Goal: Task Accomplishment & Management: Manage account settings

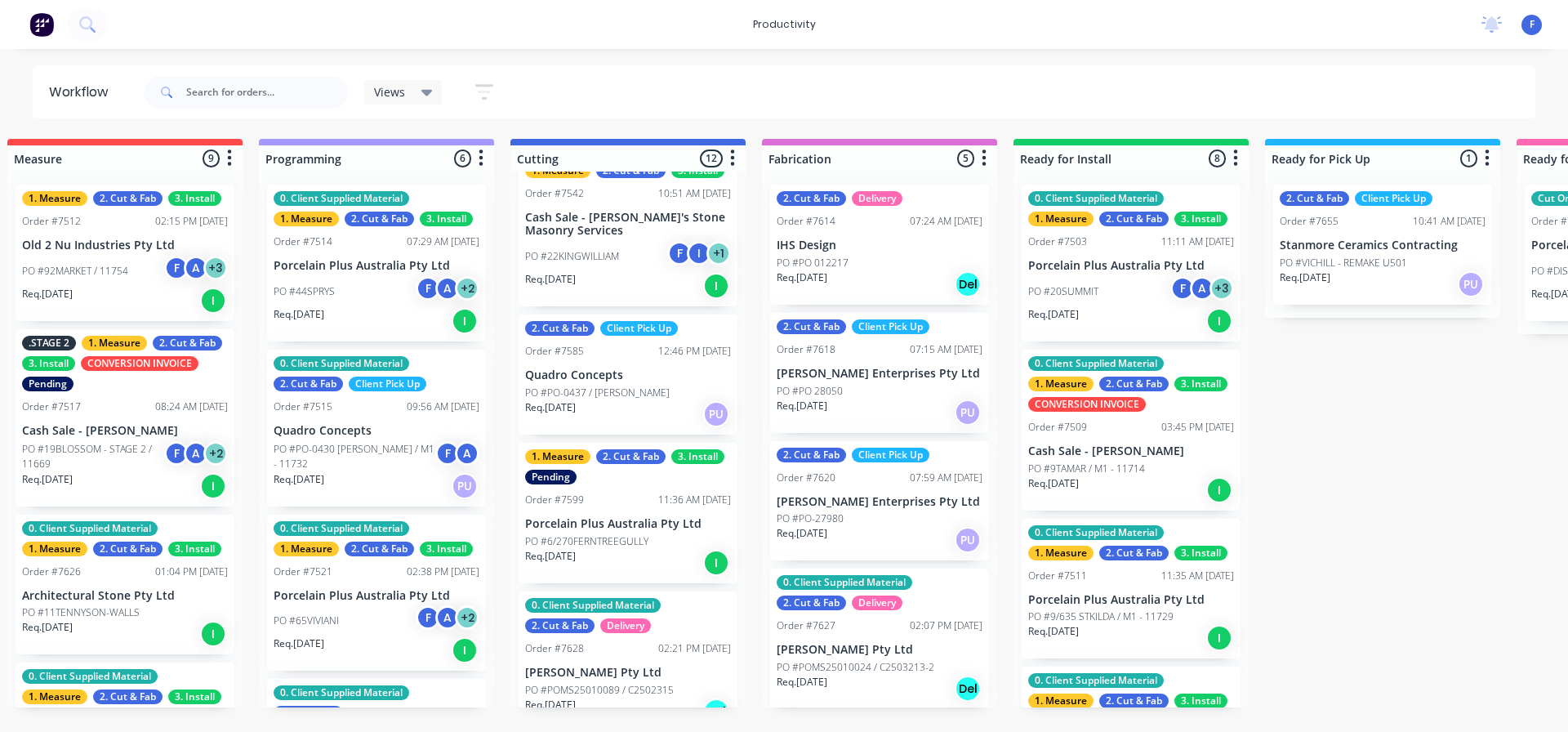
scroll to position [327, 0]
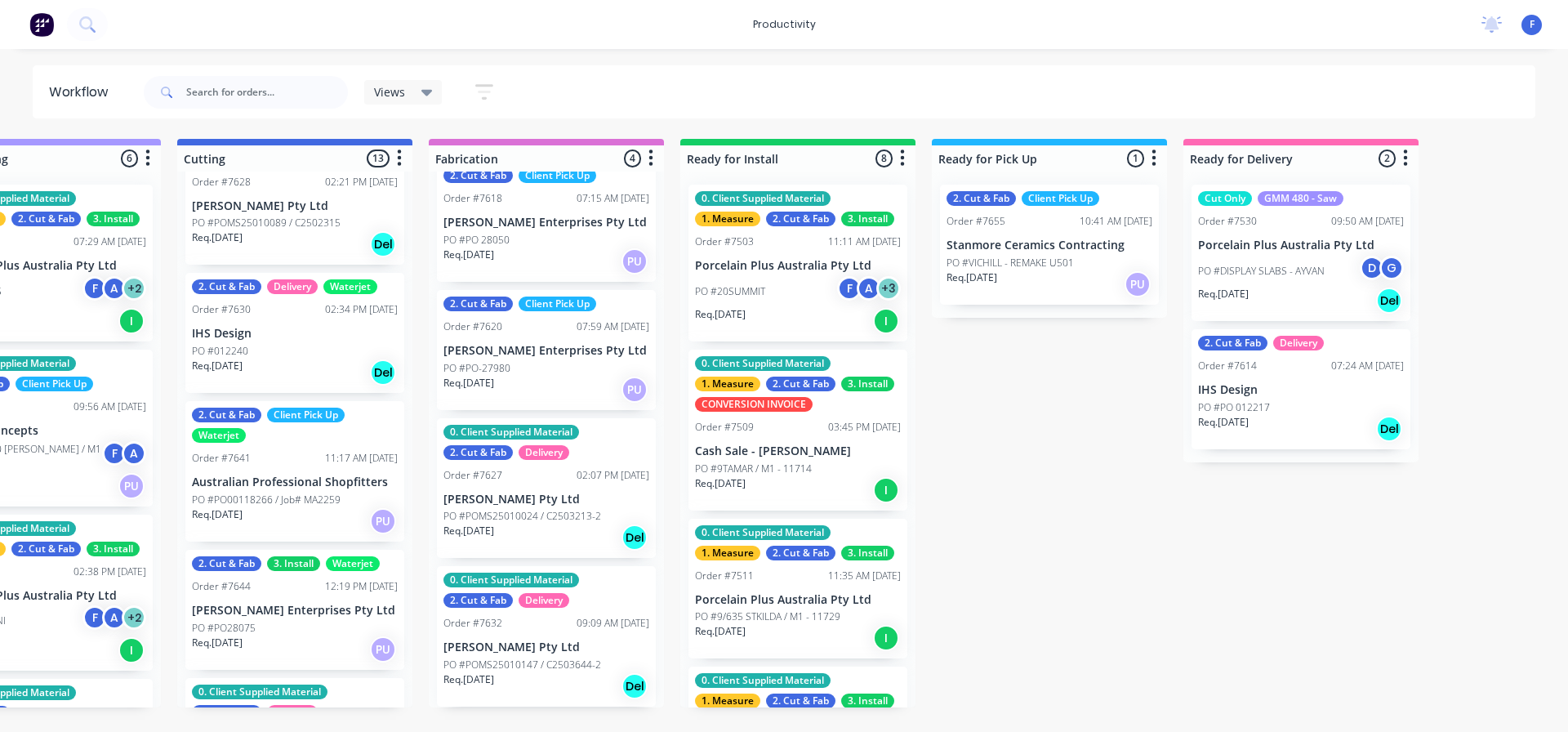
scroll to position [916, 0]
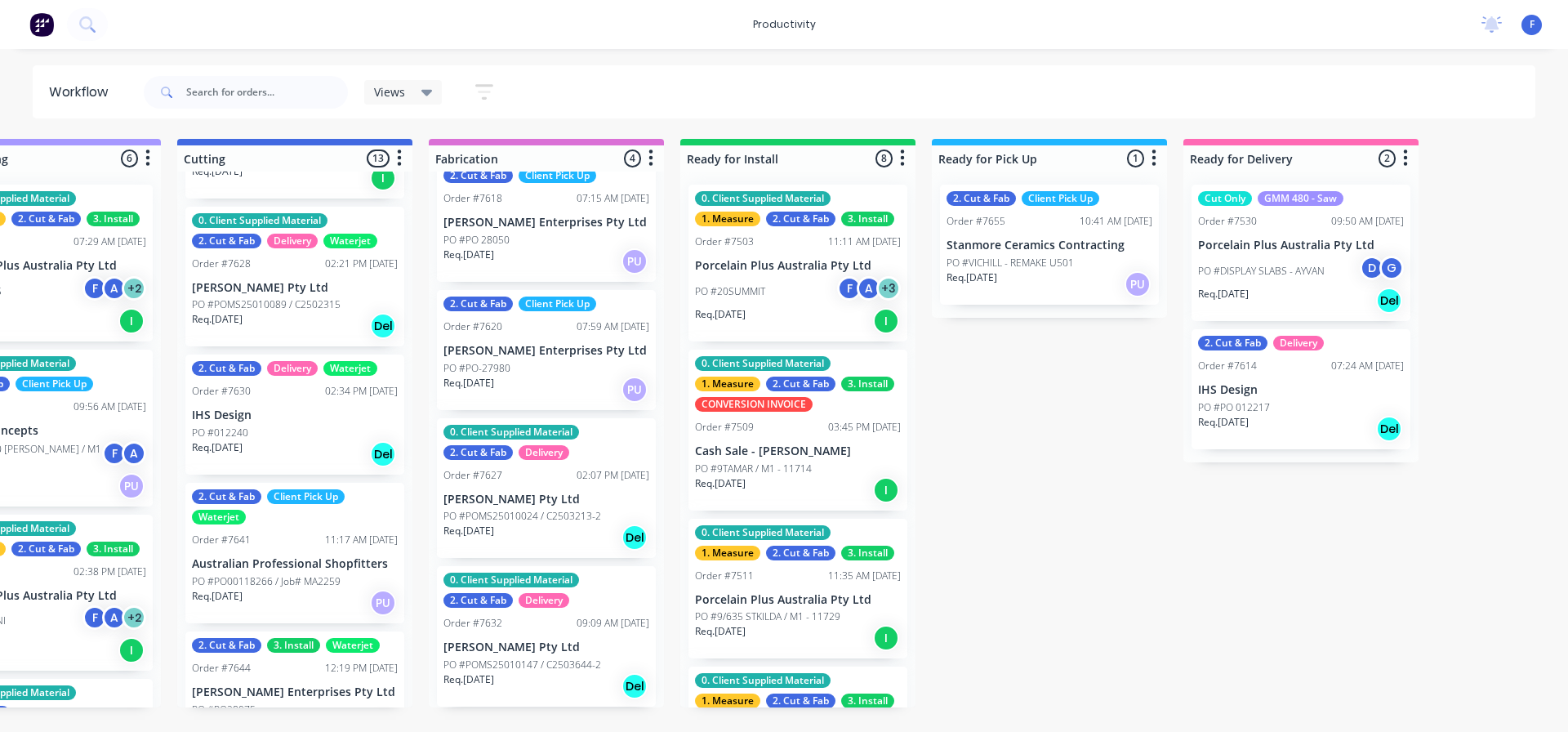
click at [354, 371] on div "Waterjet" at bounding box center [350, 369] width 54 height 15
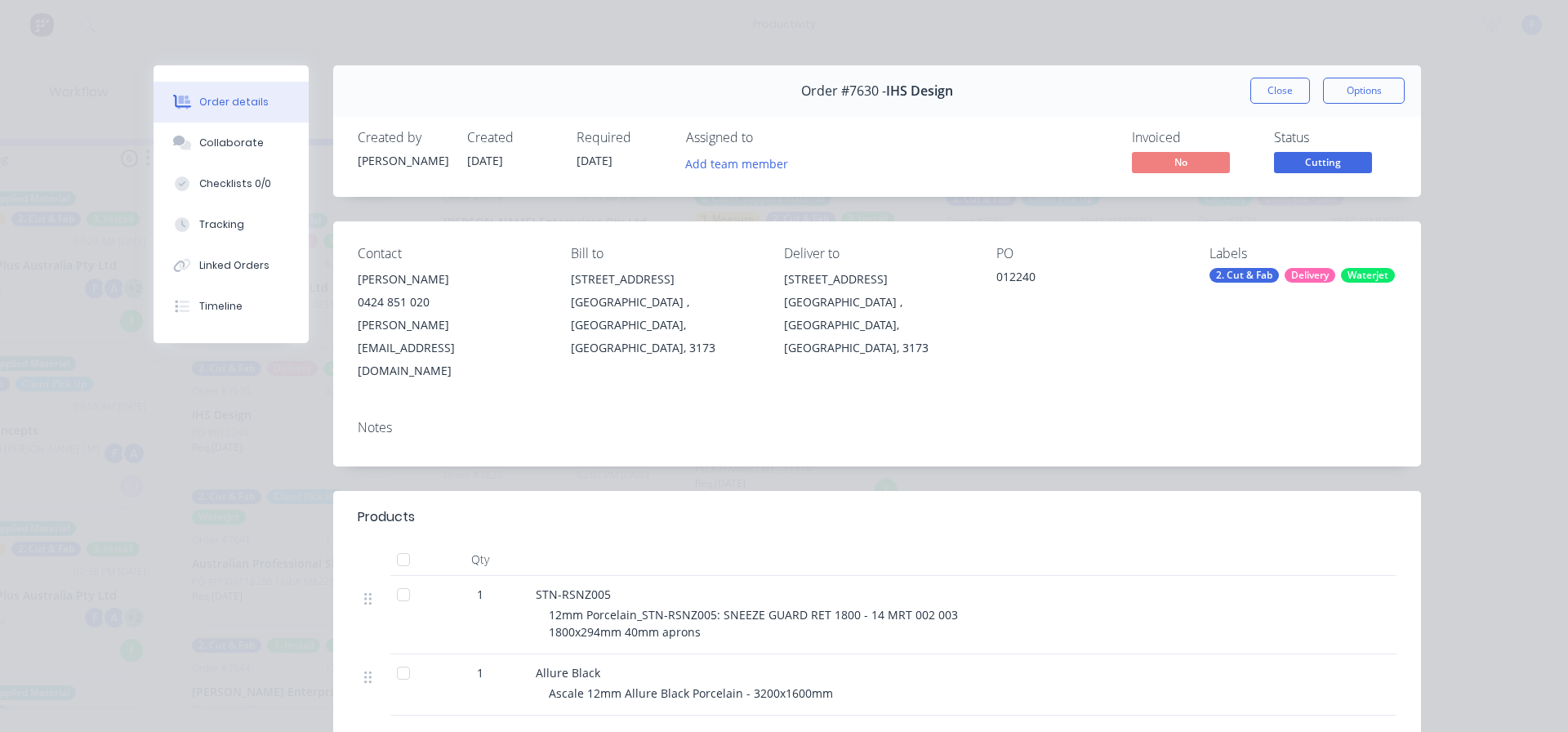
click at [1347, 272] on div "Waterjet" at bounding box center [1368, 276] width 54 height 15
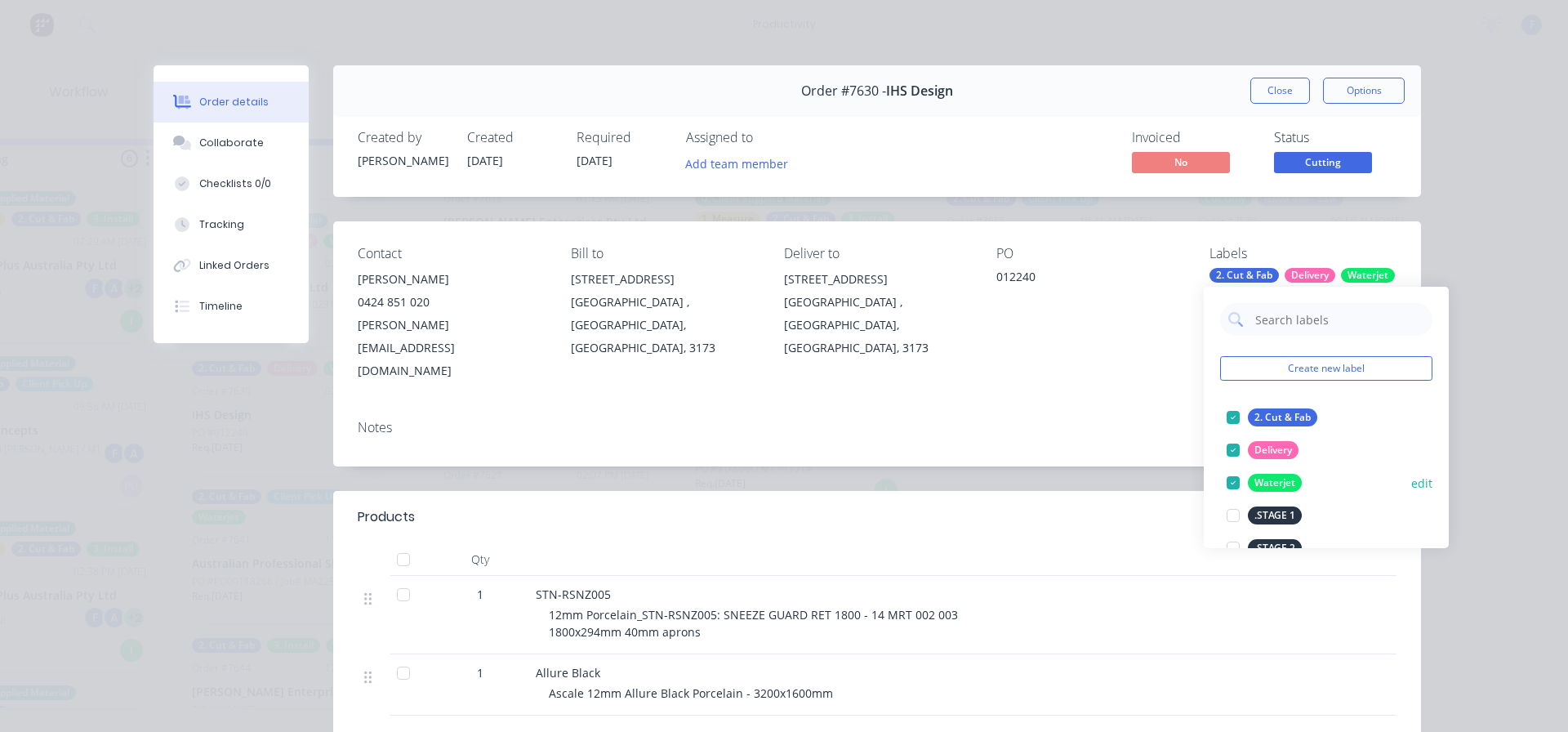
click at [1411, 482] on button "edit" at bounding box center [1421, 483] width 21 height 17
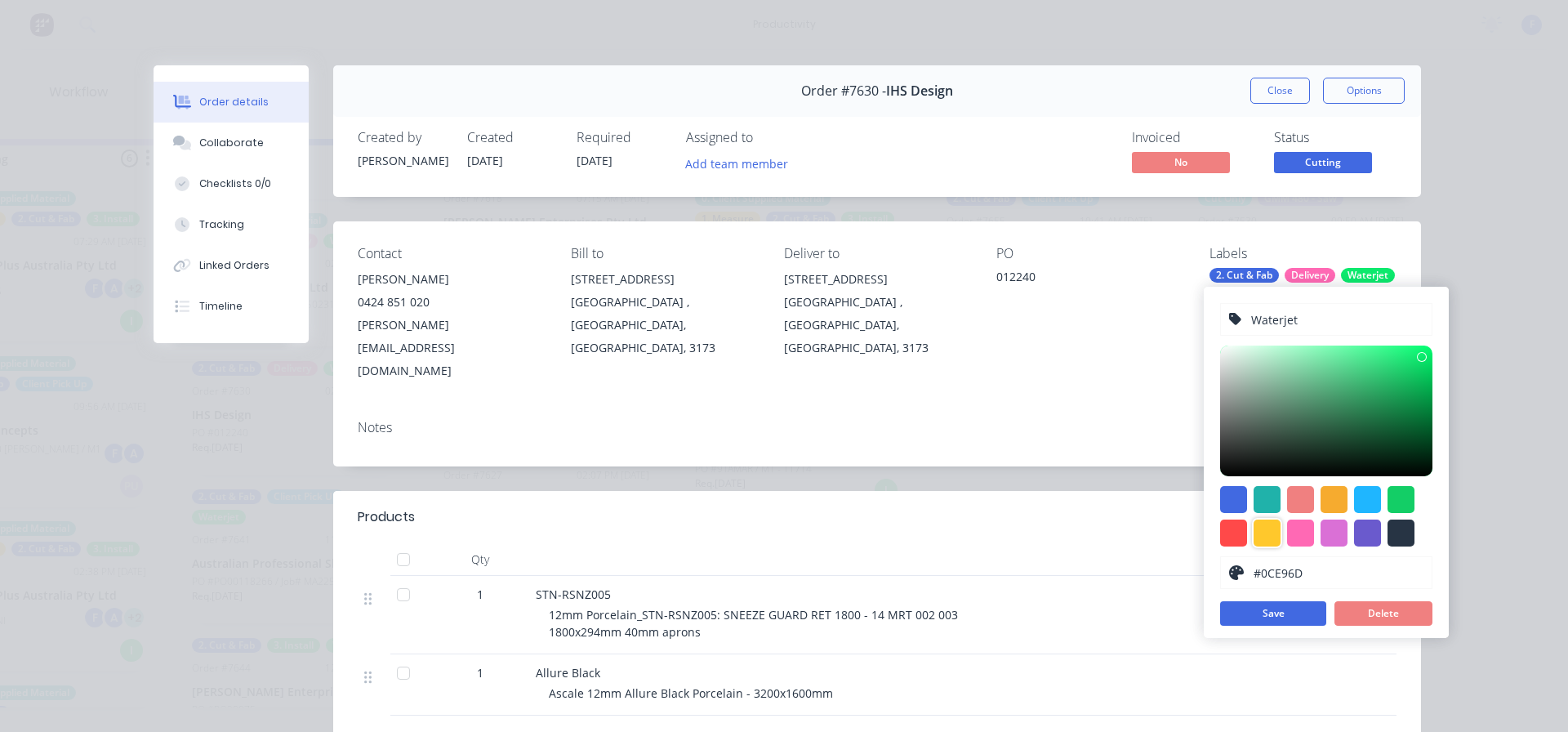
click at [1261, 532] on div at bounding box center [1267, 533] width 27 height 27
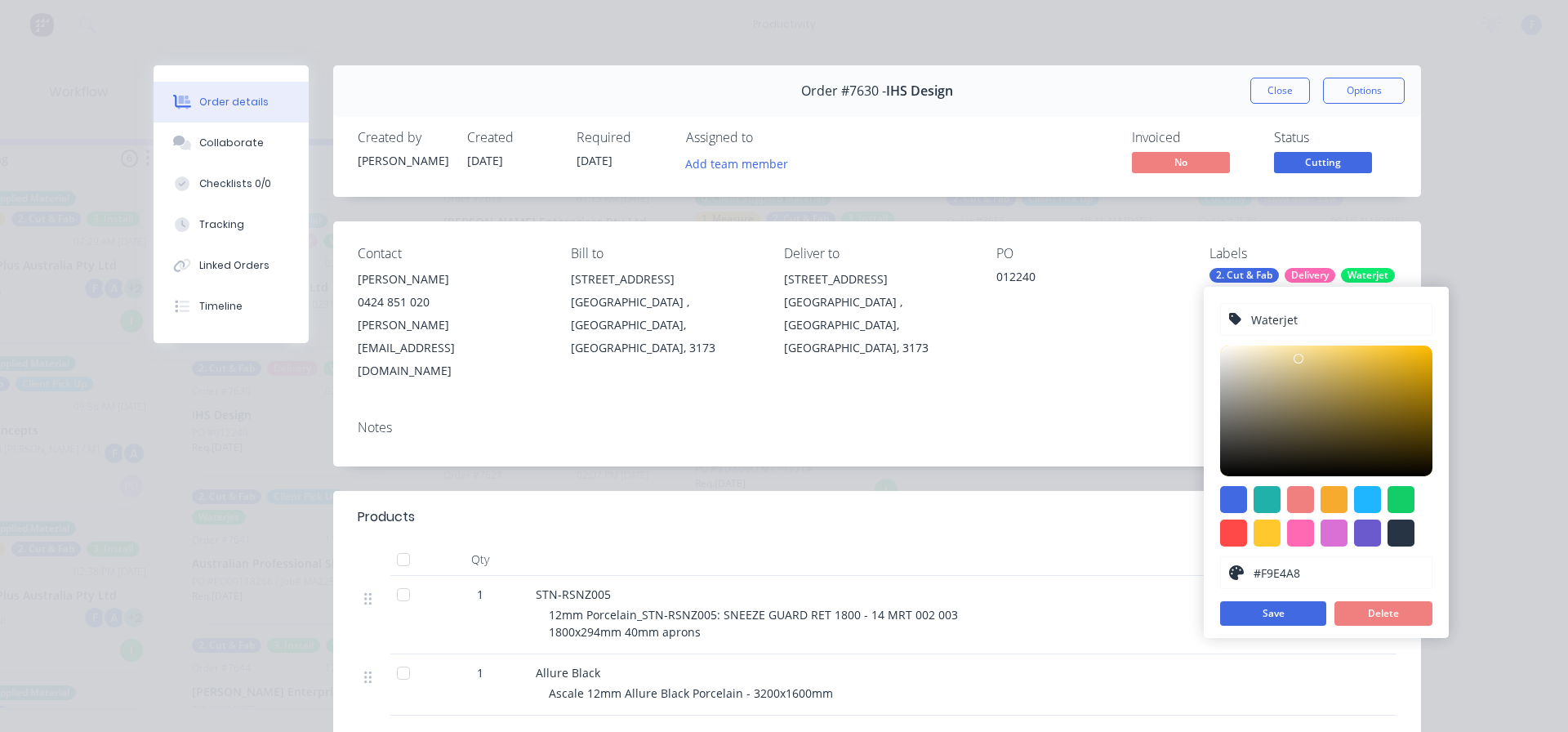
type input "#FFEBB2"
drag, startPoint x: 1389, startPoint y: 347, endPoint x: 1285, endPoint y: 345, distance: 104.0
click at [1285, 345] on div "Waterjet #FFEBB2 hex #FFEBB2 Save Delete" at bounding box center [1326, 462] width 245 height 352
click at [1298, 608] on button "Save" at bounding box center [1273, 613] width 106 height 24
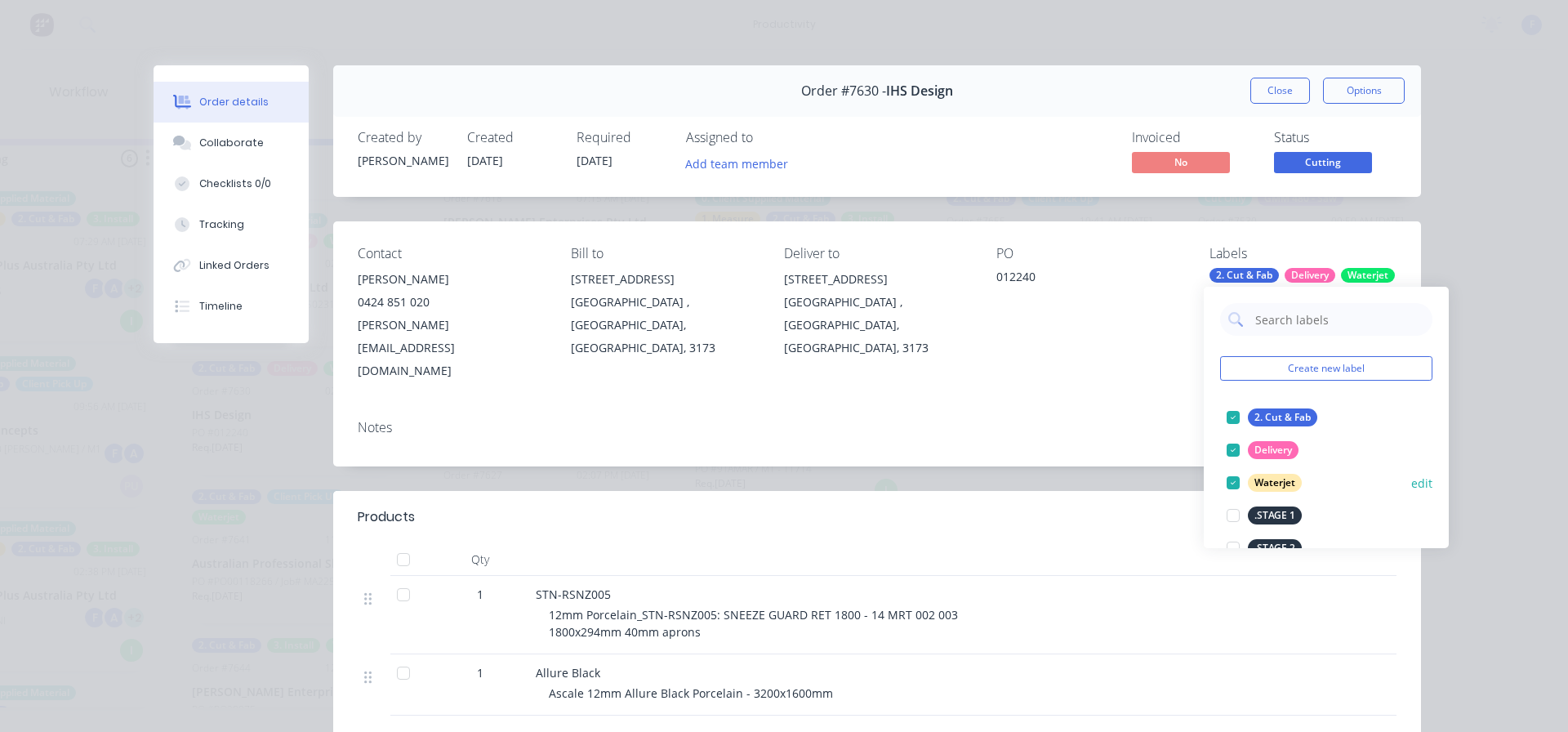
click at [1259, 486] on div "Waterjet" at bounding box center [1275, 482] width 54 height 18
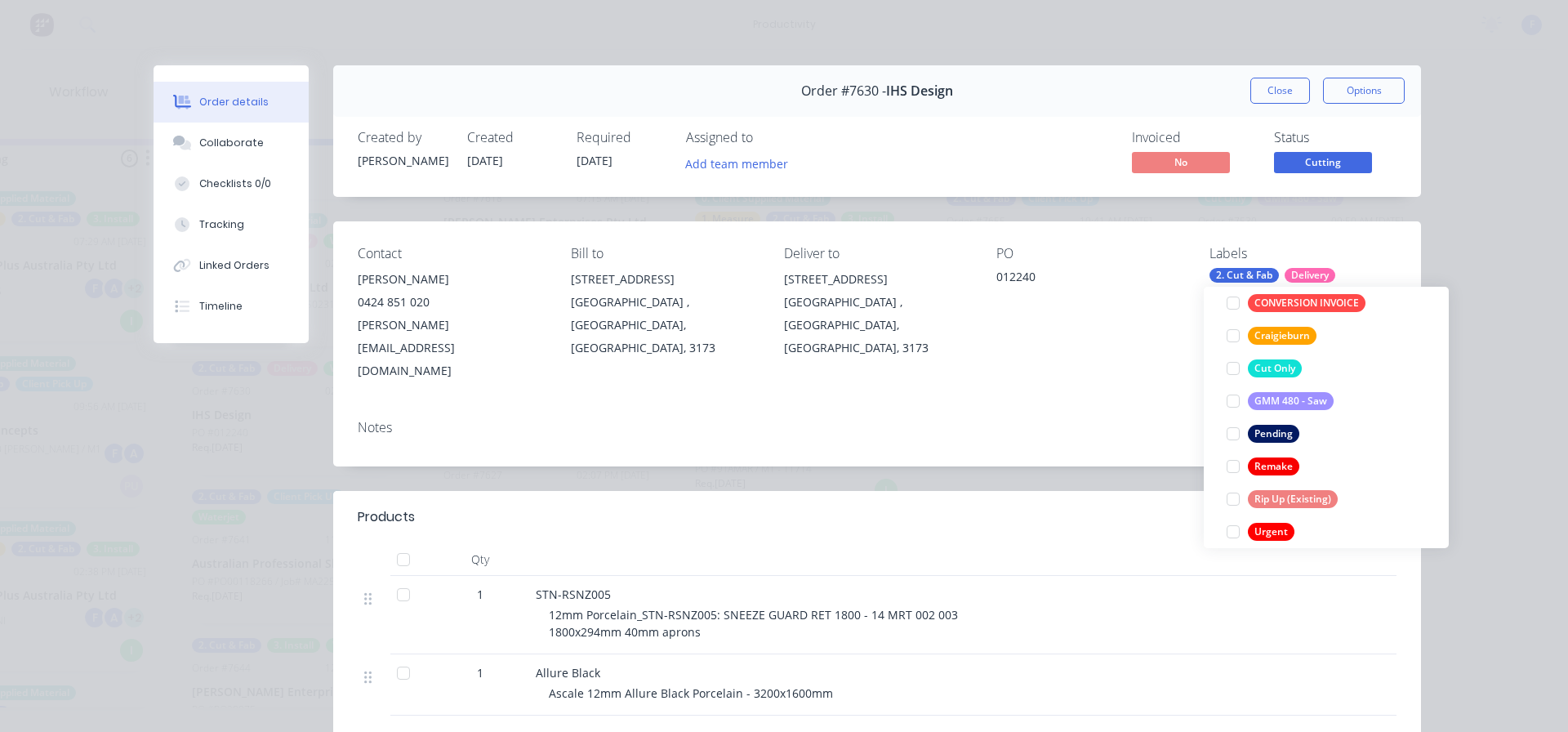
scroll to position [425, 0]
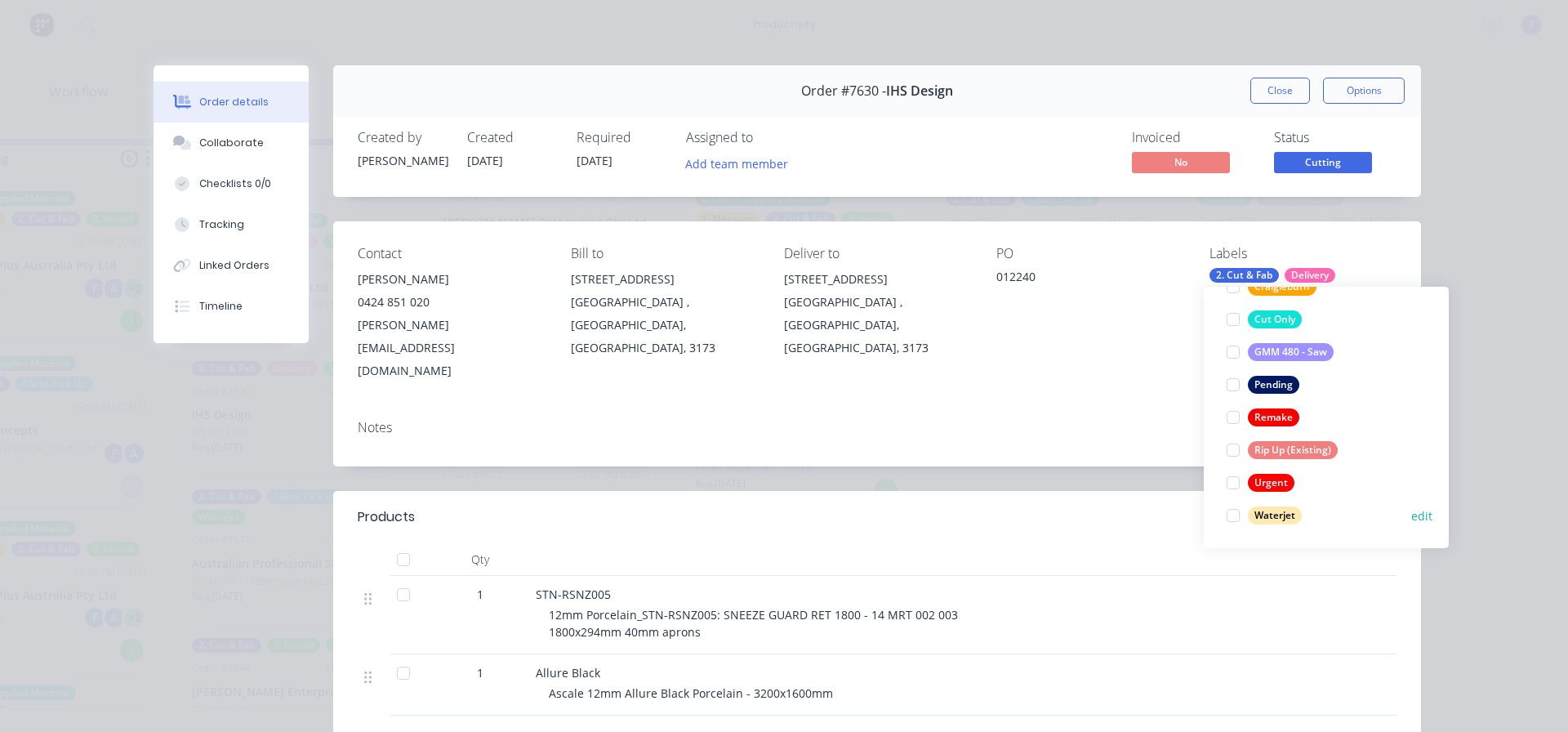
click at [1228, 516] on div at bounding box center [1233, 515] width 33 height 33
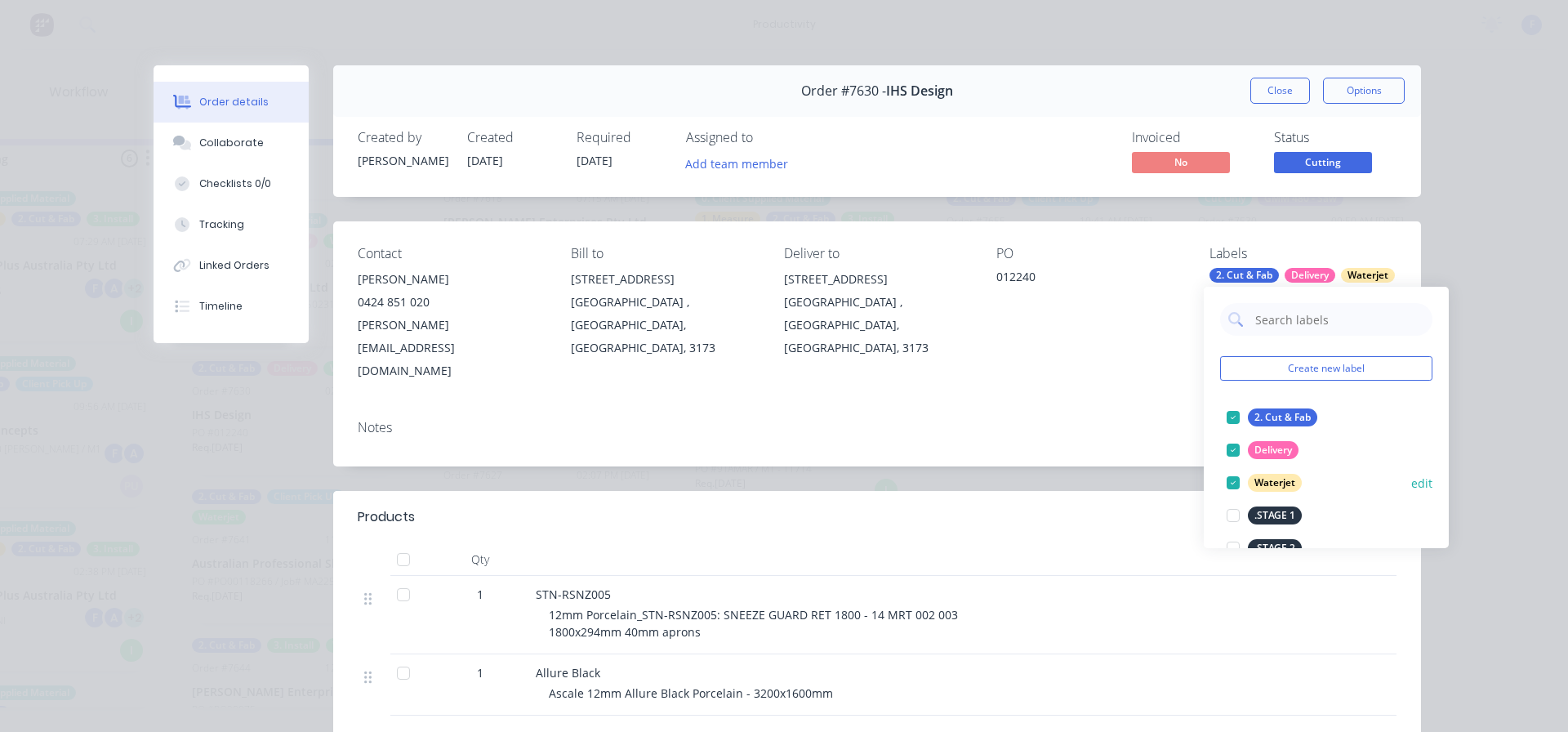
click at [1413, 480] on button "edit" at bounding box center [1421, 483] width 21 height 17
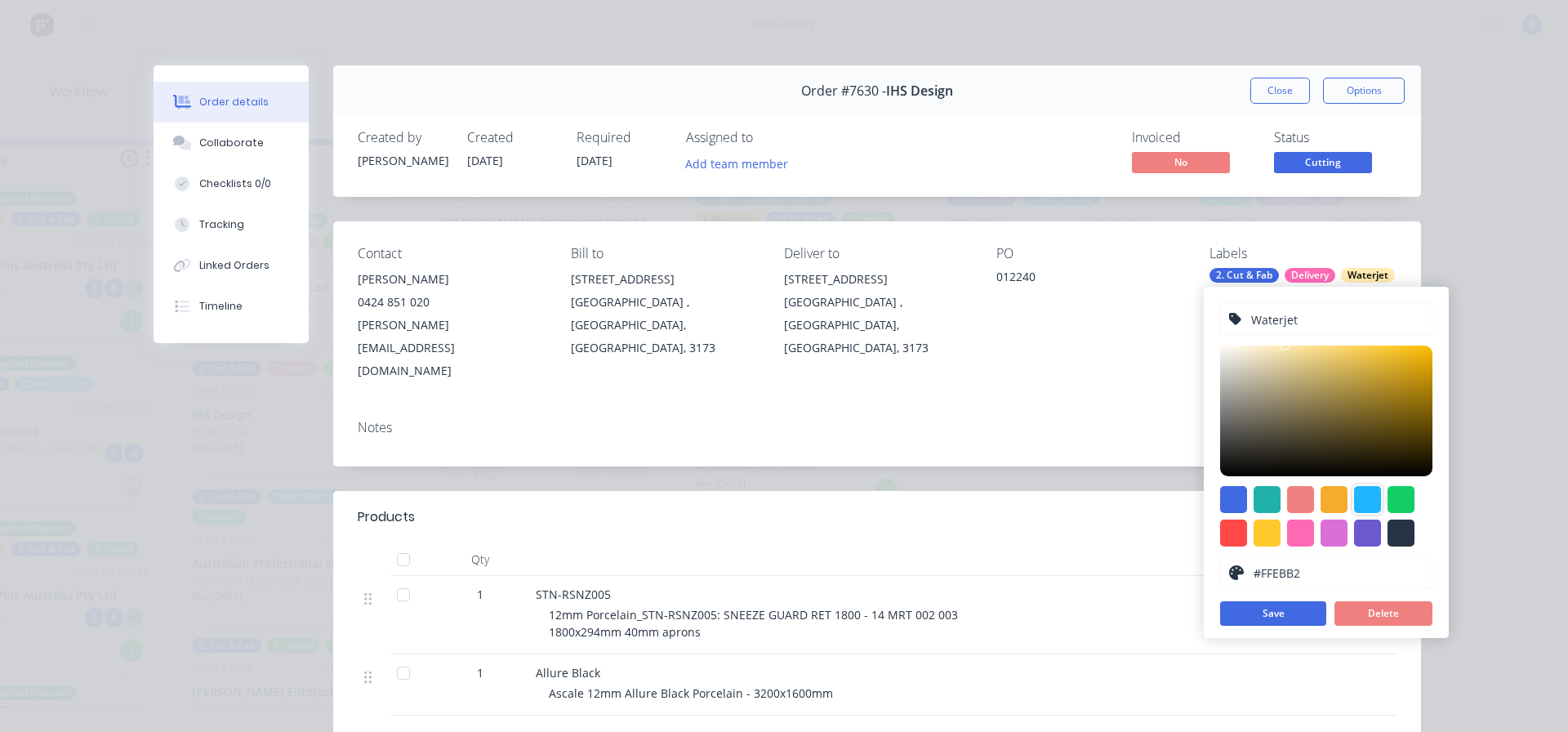
click at [1362, 500] on div at bounding box center [1368, 499] width 27 height 27
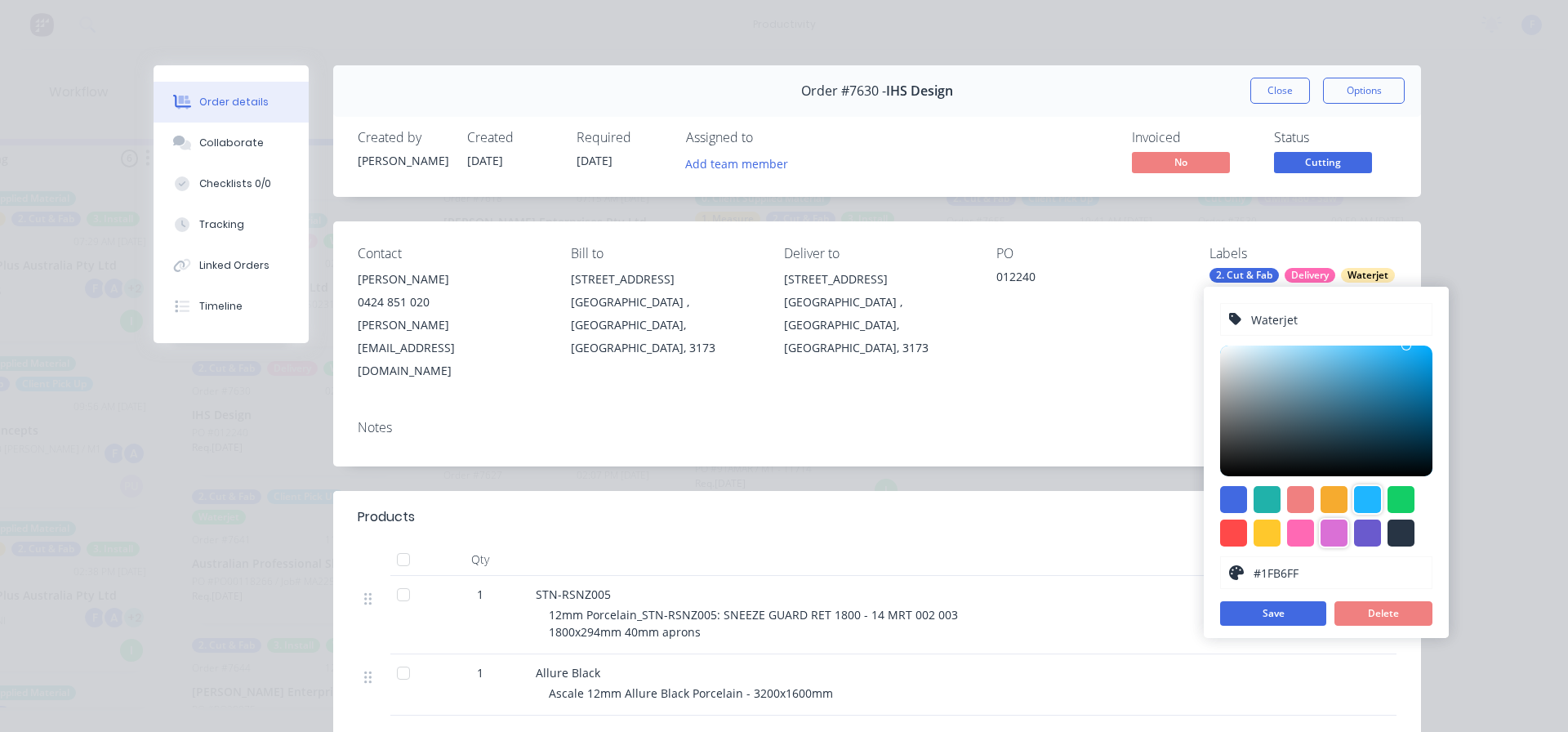
click at [1329, 532] on div at bounding box center [1334, 533] width 27 height 27
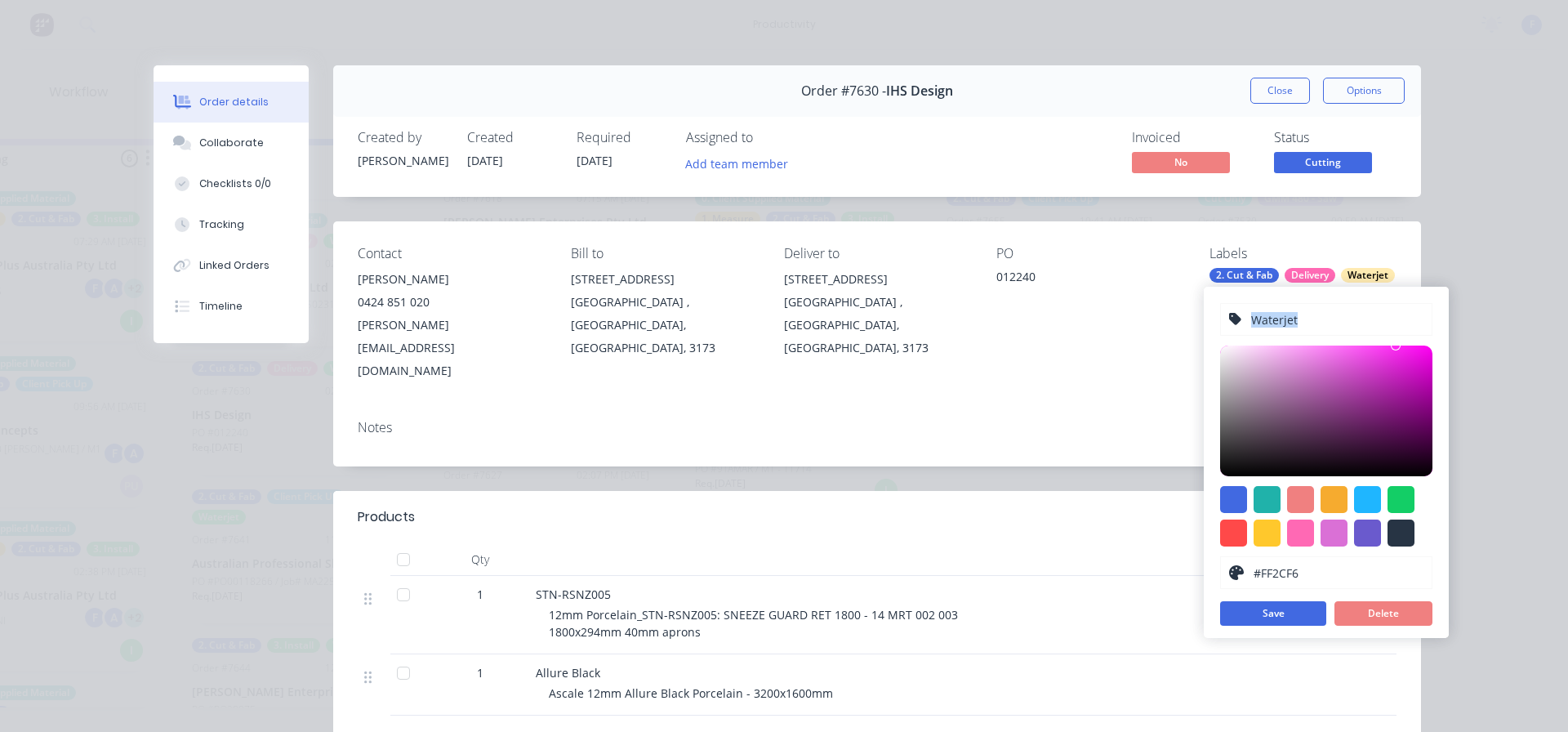
type input "#FF2EF6"
drag, startPoint x: 1325, startPoint y: 367, endPoint x: 1394, endPoint y: 289, distance: 104.1
click at [1394, 289] on div "Waterjet #FF2EF6 hex #FF2EF6 Save Delete" at bounding box center [1326, 462] width 245 height 352
click at [1278, 617] on button "Save" at bounding box center [1273, 613] width 106 height 24
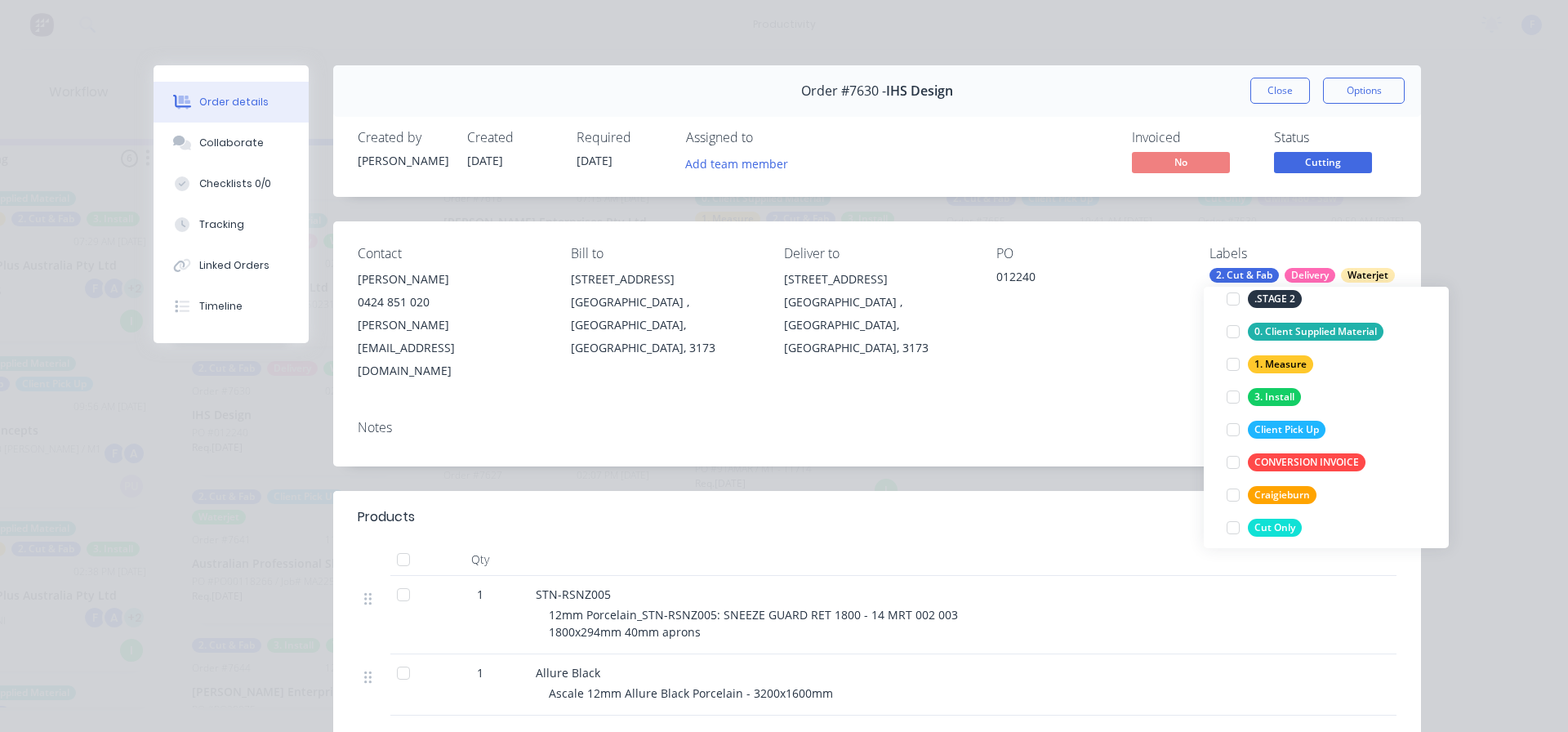
scroll to position [98, 0]
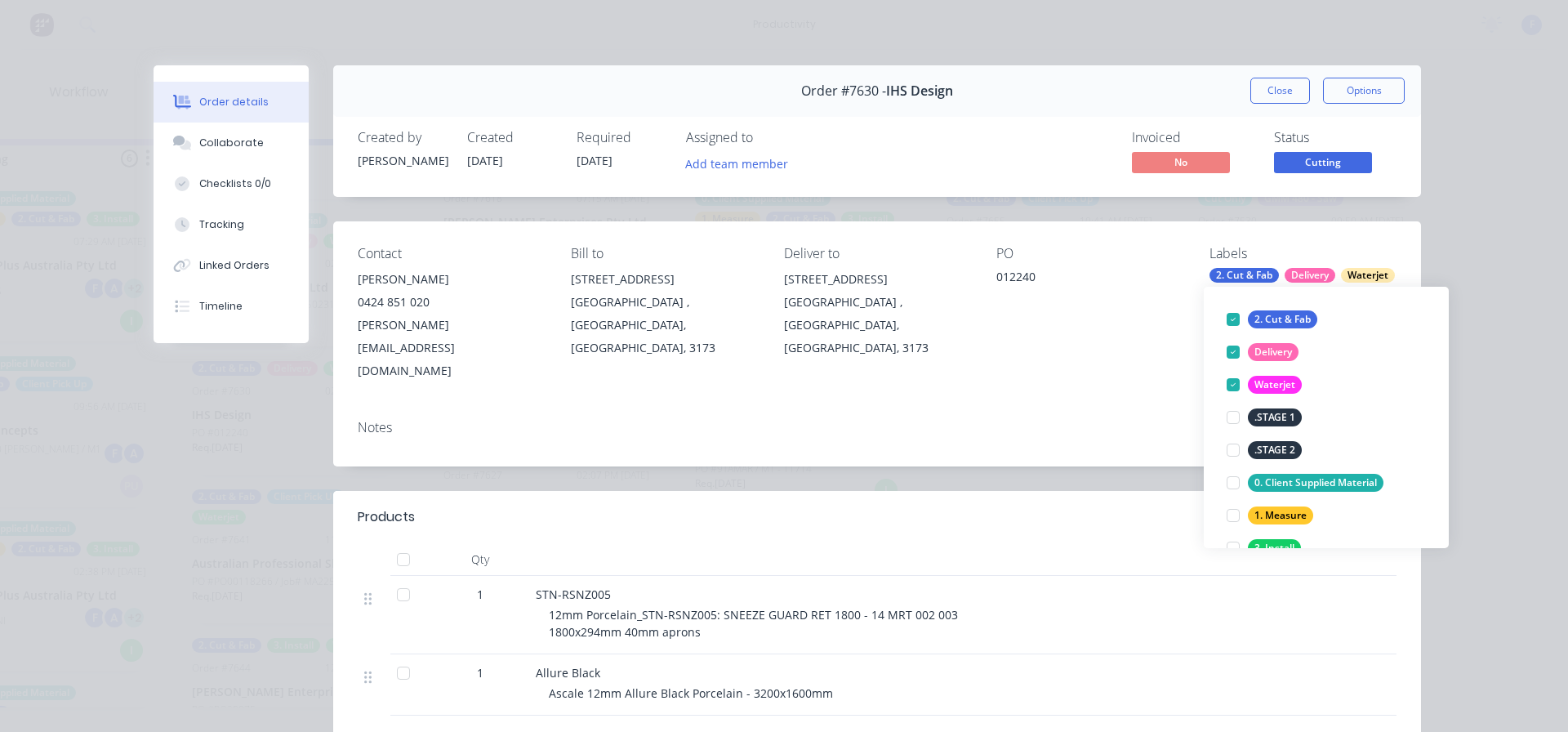
click at [1427, 385] on div "Create new label 2. Cut & Fab edit Delivery edit Waterjet edit .STAGE 1 edit .S…" at bounding box center [1326, 417] width 245 height 261
click at [1419, 385] on button "edit" at bounding box center [1421, 385] width 21 height 17
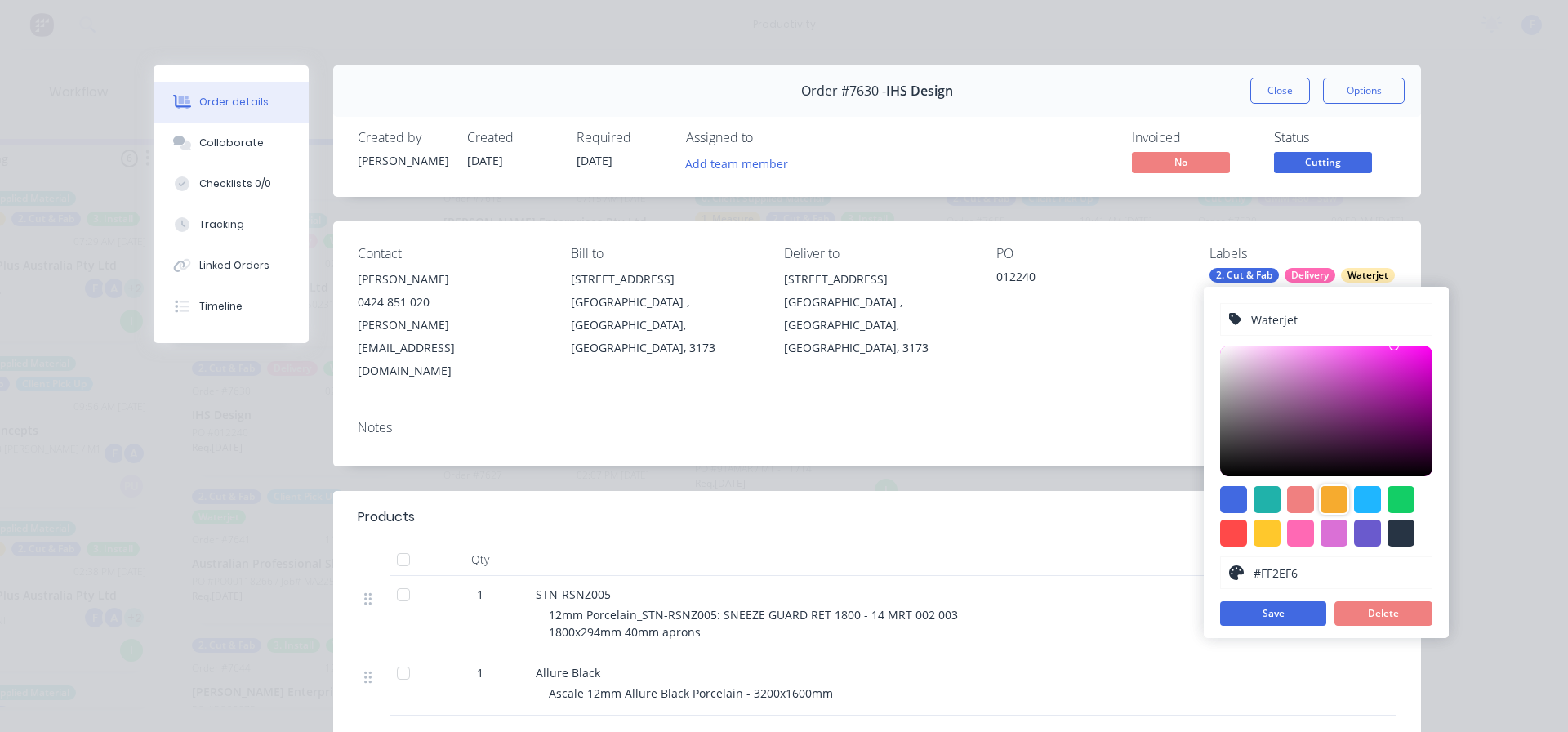
click at [1332, 508] on div at bounding box center [1334, 499] width 27 height 27
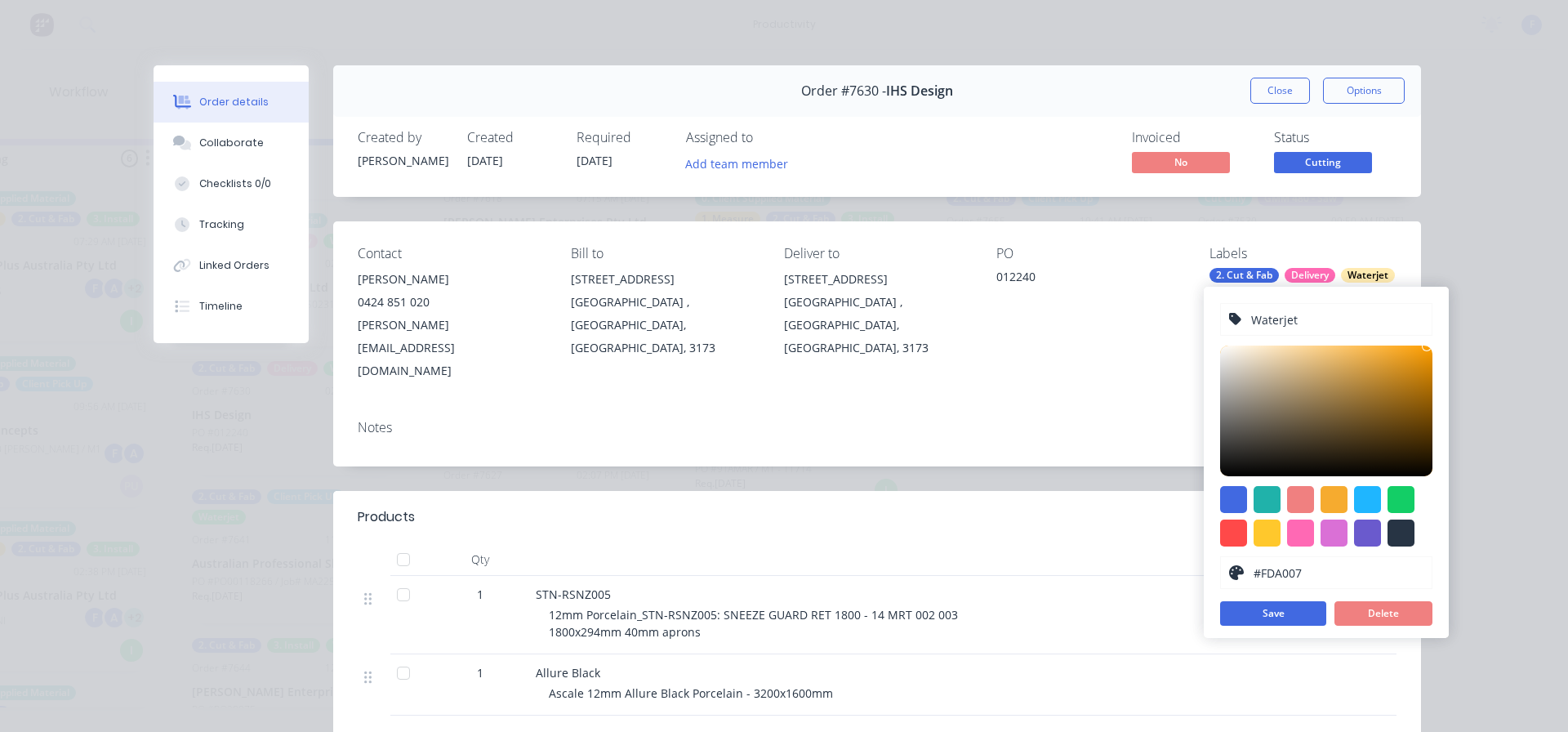
drag, startPoint x: 1374, startPoint y: 374, endPoint x: 1421, endPoint y: 352, distance: 51.9
click at [1421, 352] on div at bounding box center [1327, 411] width 213 height 131
drag, startPoint x: 1276, startPoint y: 539, endPoint x: 1324, endPoint y: 436, distance: 113.6
click at [1274, 539] on div at bounding box center [1267, 533] width 27 height 27
type input "#D69D00"
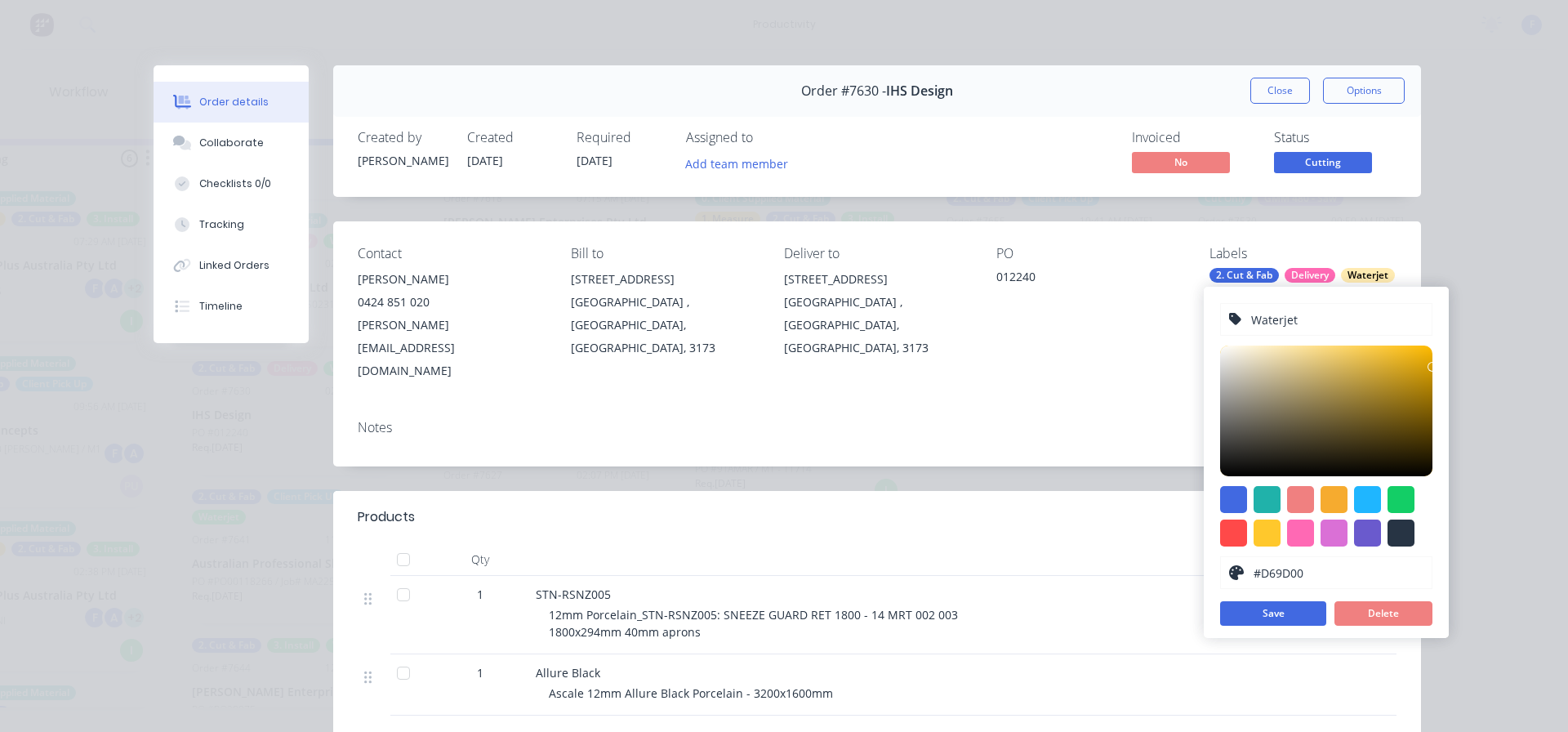
drag, startPoint x: 1392, startPoint y: 352, endPoint x: 1435, endPoint y: 367, distance: 45.5
click at [1435, 367] on div "Waterjet #D69D00 hex #D69D00 Save Delete" at bounding box center [1326, 462] width 245 height 352
click at [1278, 616] on button "Save" at bounding box center [1273, 613] width 106 height 24
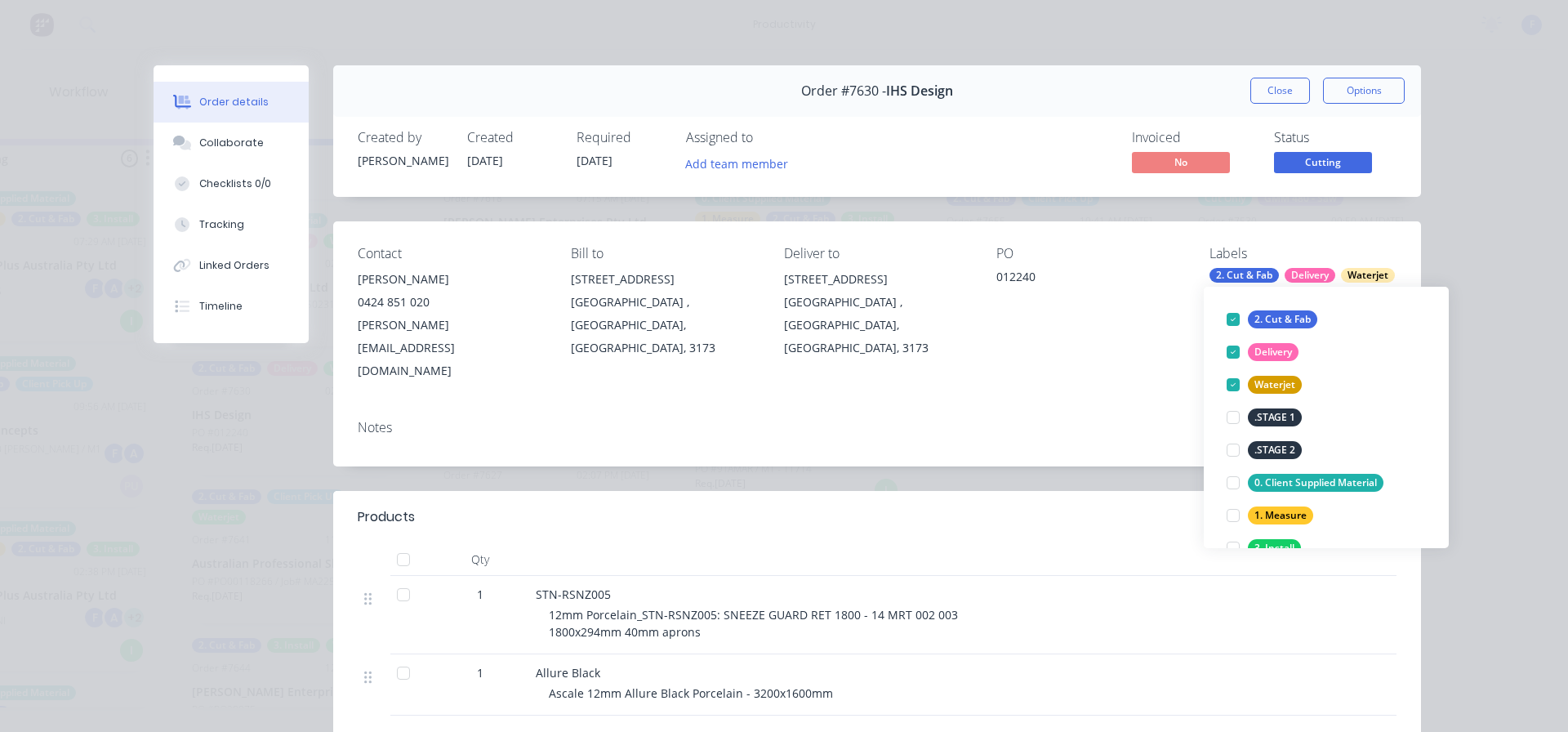
click at [1168, 350] on div "Contact Daniel 0424 851 020 daniel@ihs-design.com Bill to 93 - 103 Pacific Driv…" at bounding box center [877, 313] width 1087 height 185
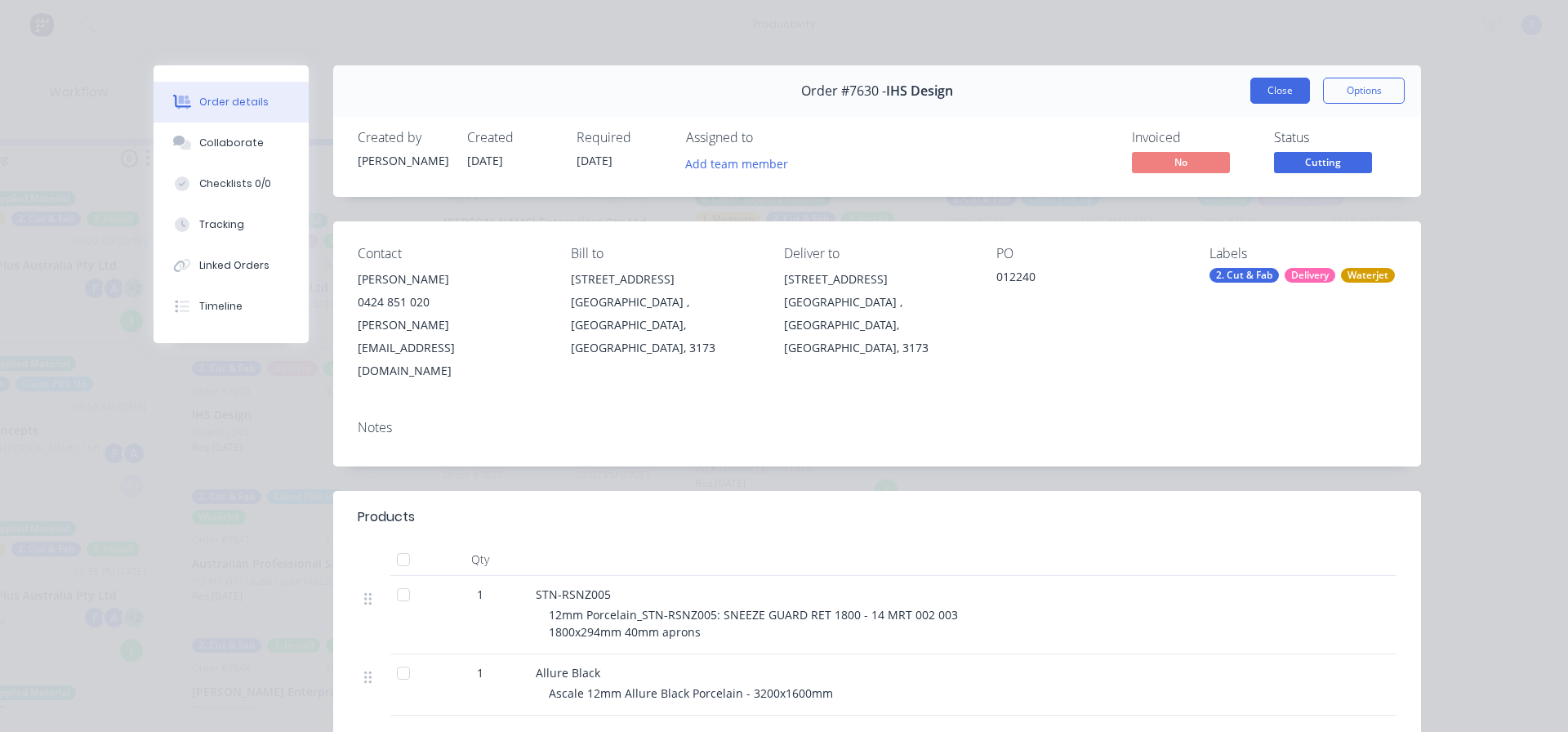
click at [1293, 95] on button "Close" at bounding box center [1280, 90] width 59 height 26
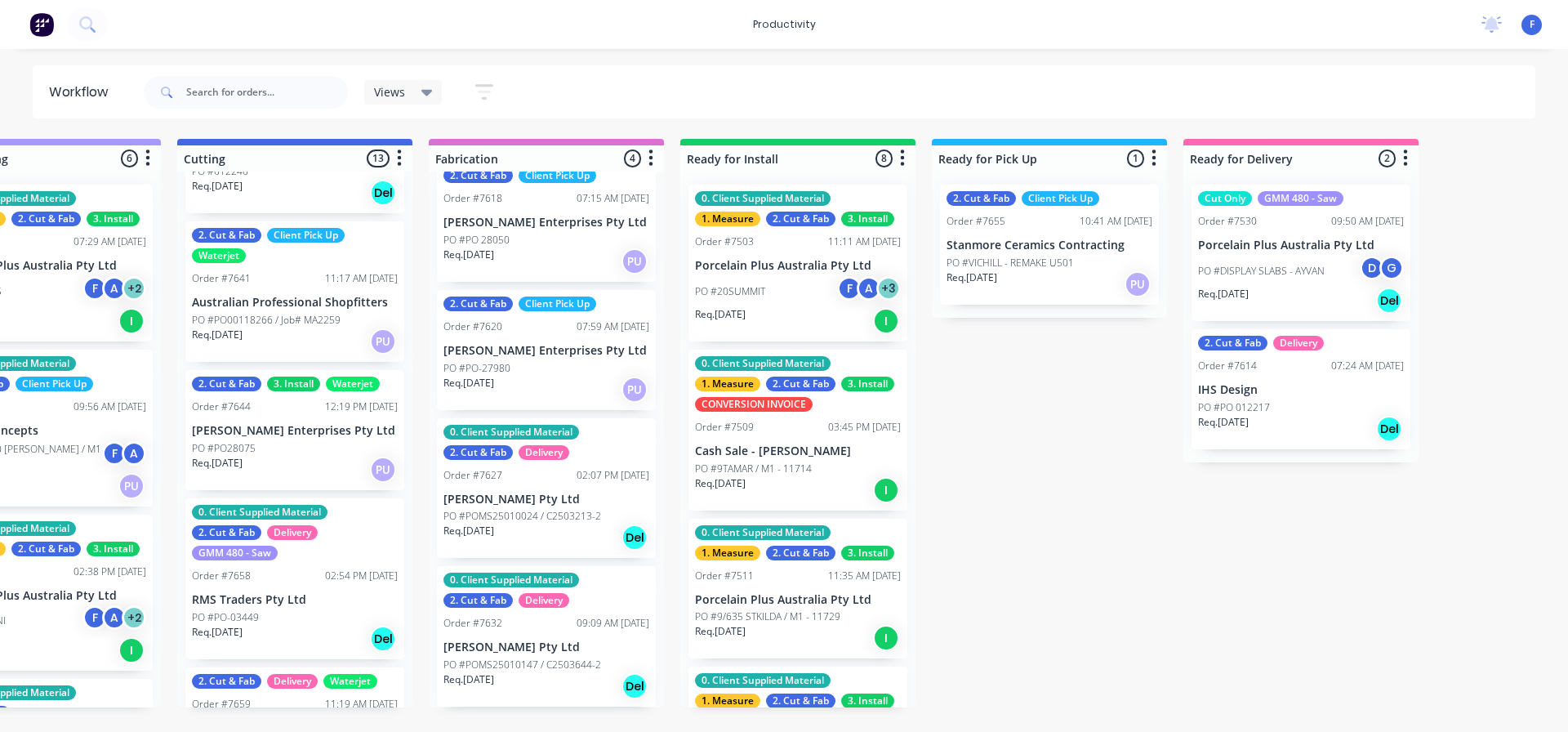
scroll to position [916, 0]
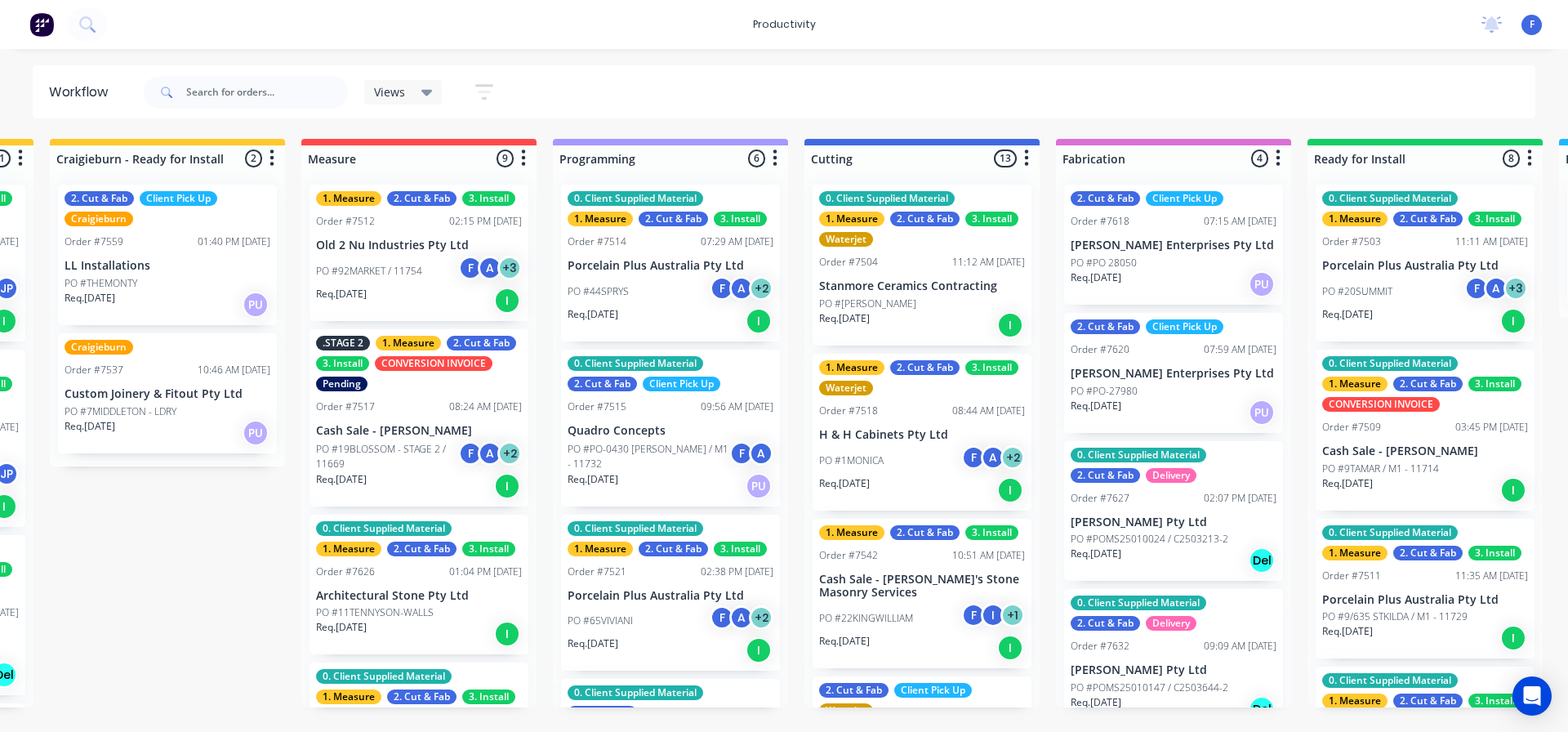
click at [858, 243] on div "Waterjet" at bounding box center [846, 240] width 54 height 15
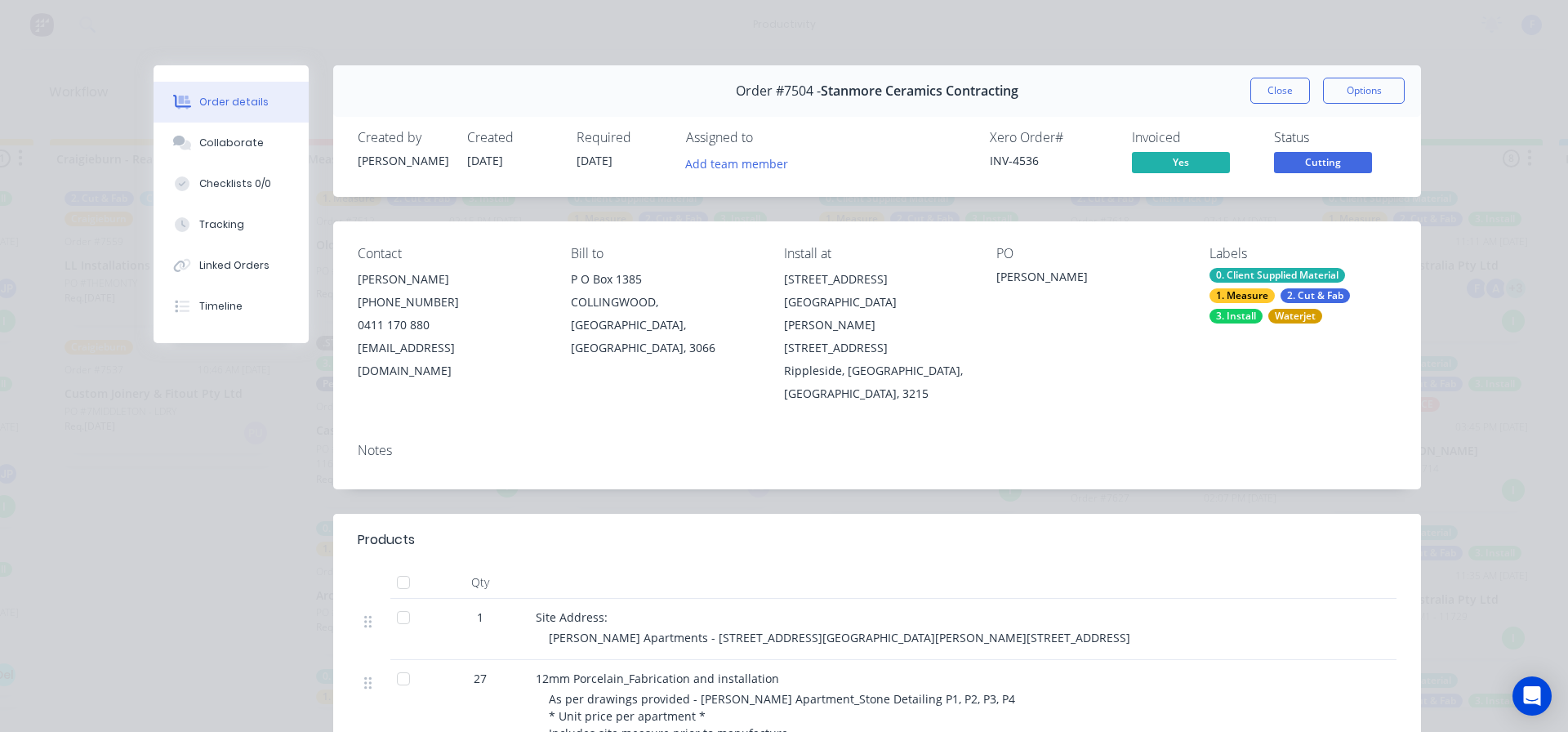
click at [1306, 316] on div "Waterjet" at bounding box center [1295, 317] width 54 height 15
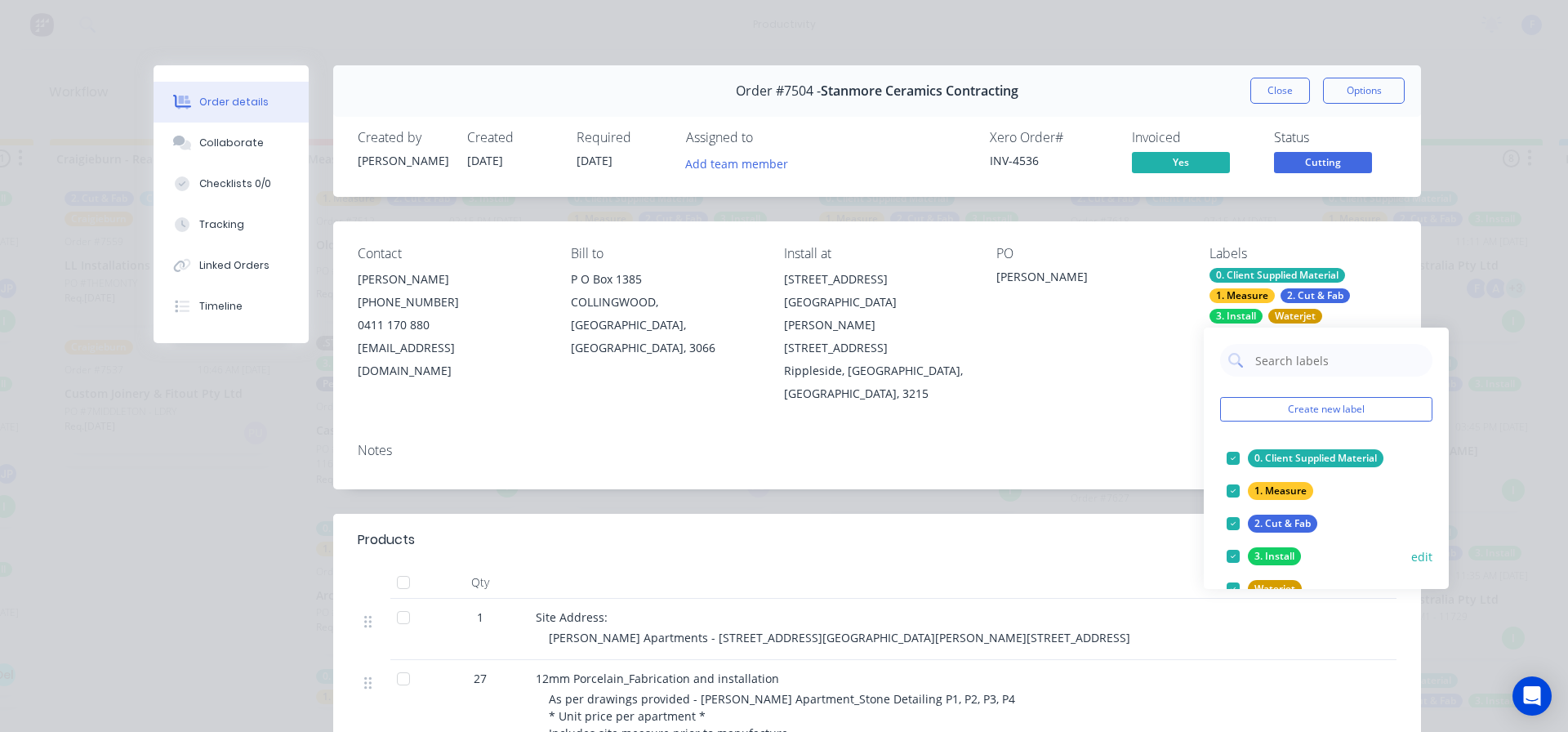
scroll to position [82, 0]
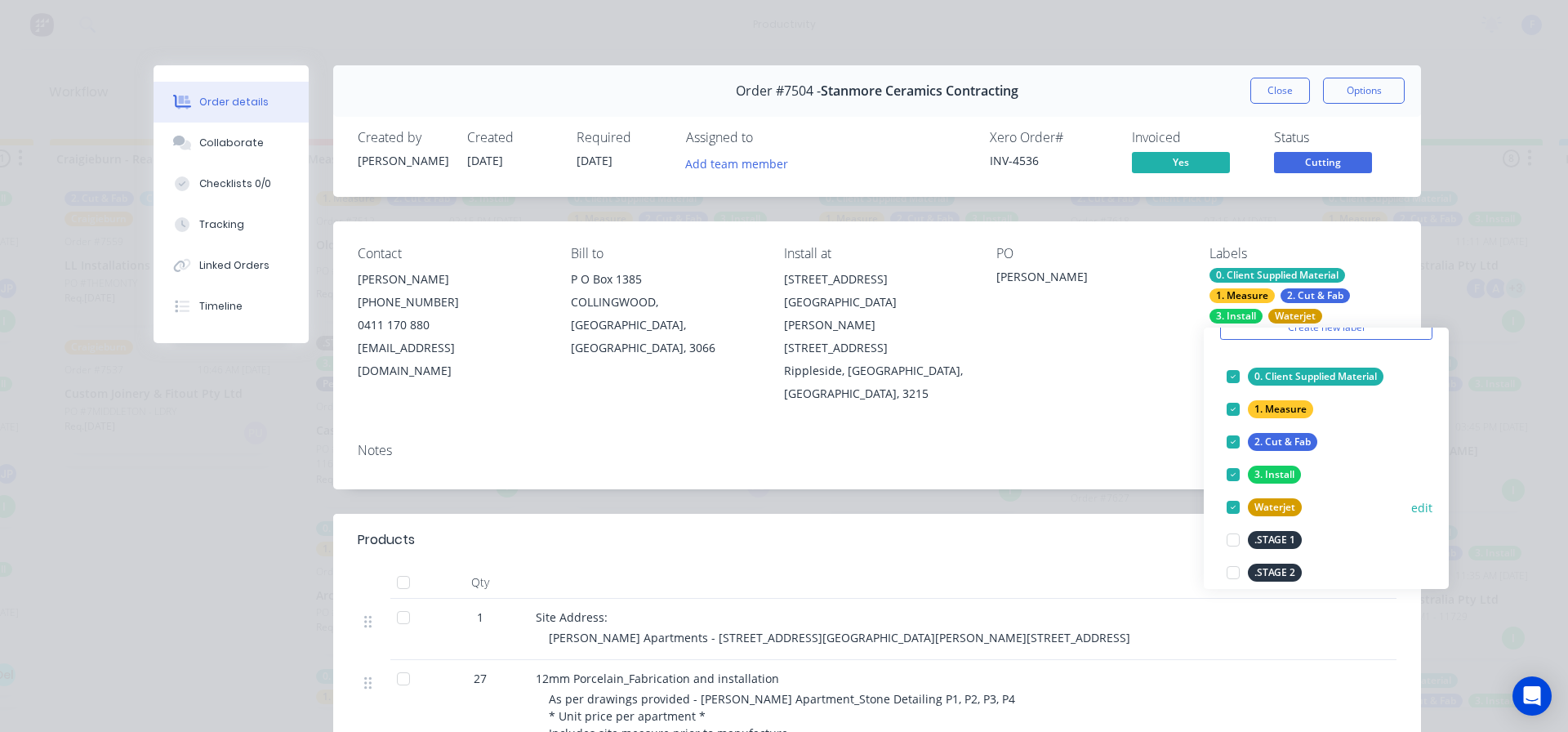
click at [1411, 503] on button "edit" at bounding box center [1421, 508] width 21 height 17
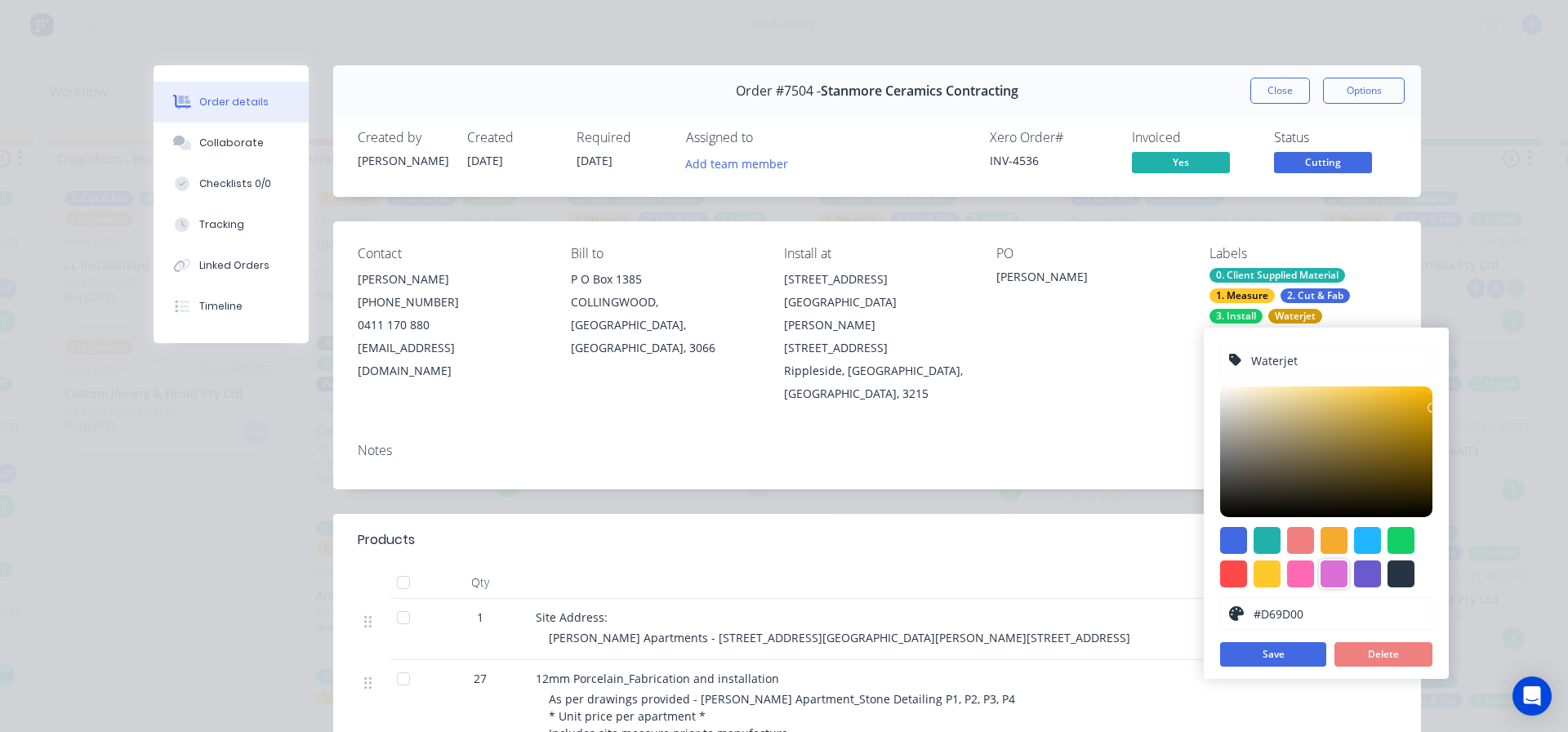
click at [1329, 571] on div at bounding box center [1334, 574] width 27 height 27
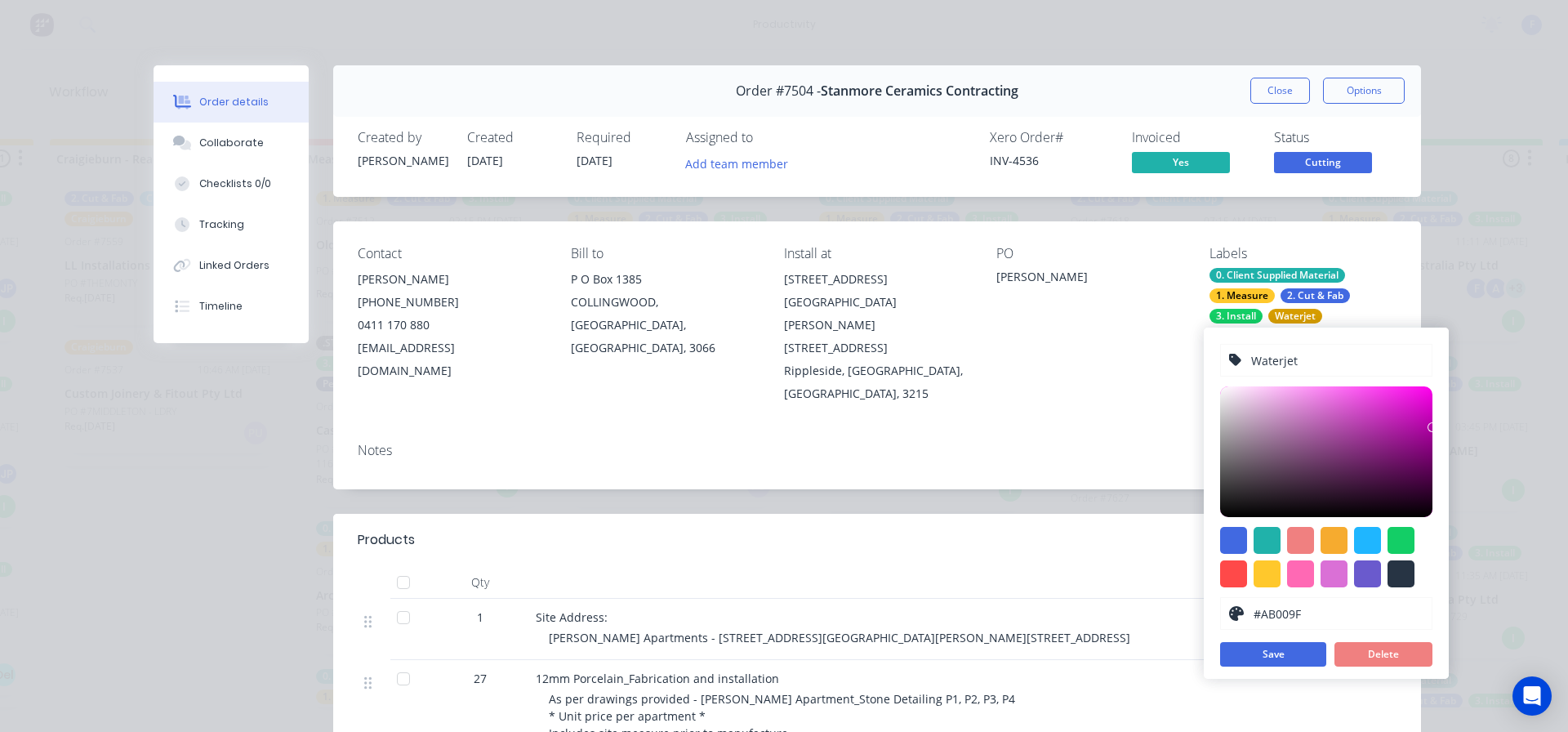
drag, startPoint x: 1325, startPoint y: 415, endPoint x: 1442, endPoint y: 430, distance: 118.0
click at [1442, 430] on div "Waterjet #AB009F hex #AB009F Save Delete" at bounding box center [1326, 503] width 245 height 352
click at [1365, 570] on div at bounding box center [1368, 574] width 27 height 27
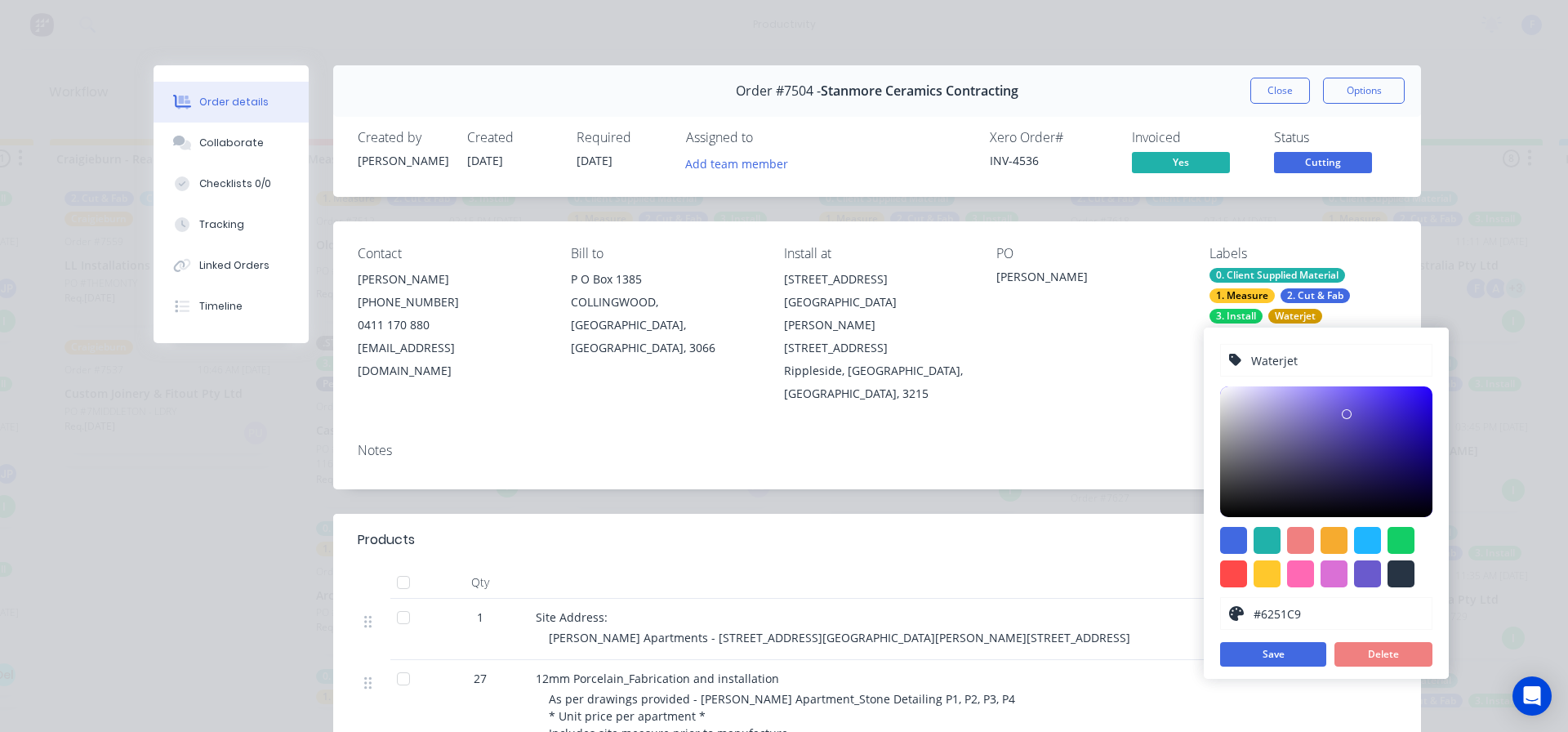
click at [1347, 415] on div at bounding box center [1352, 420] width 10 height 10
click at [1370, 570] on div at bounding box center [1368, 574] width 27 height 27
click at [1402, 543] on div at bounding box center [1401, 540] width 27 height 27
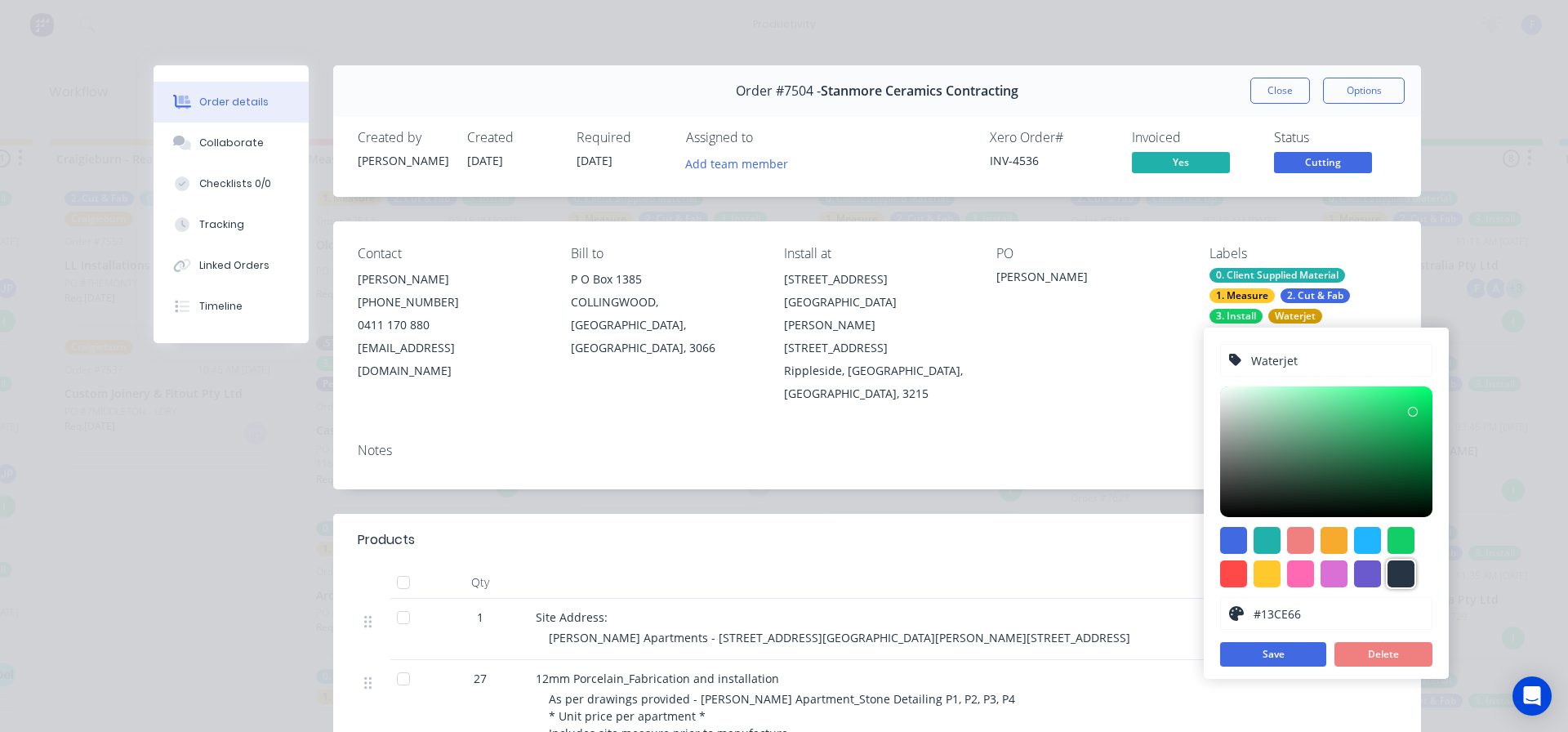
click at [1403, 579] on div at bounding box center [1401, 574] width 27 height 27
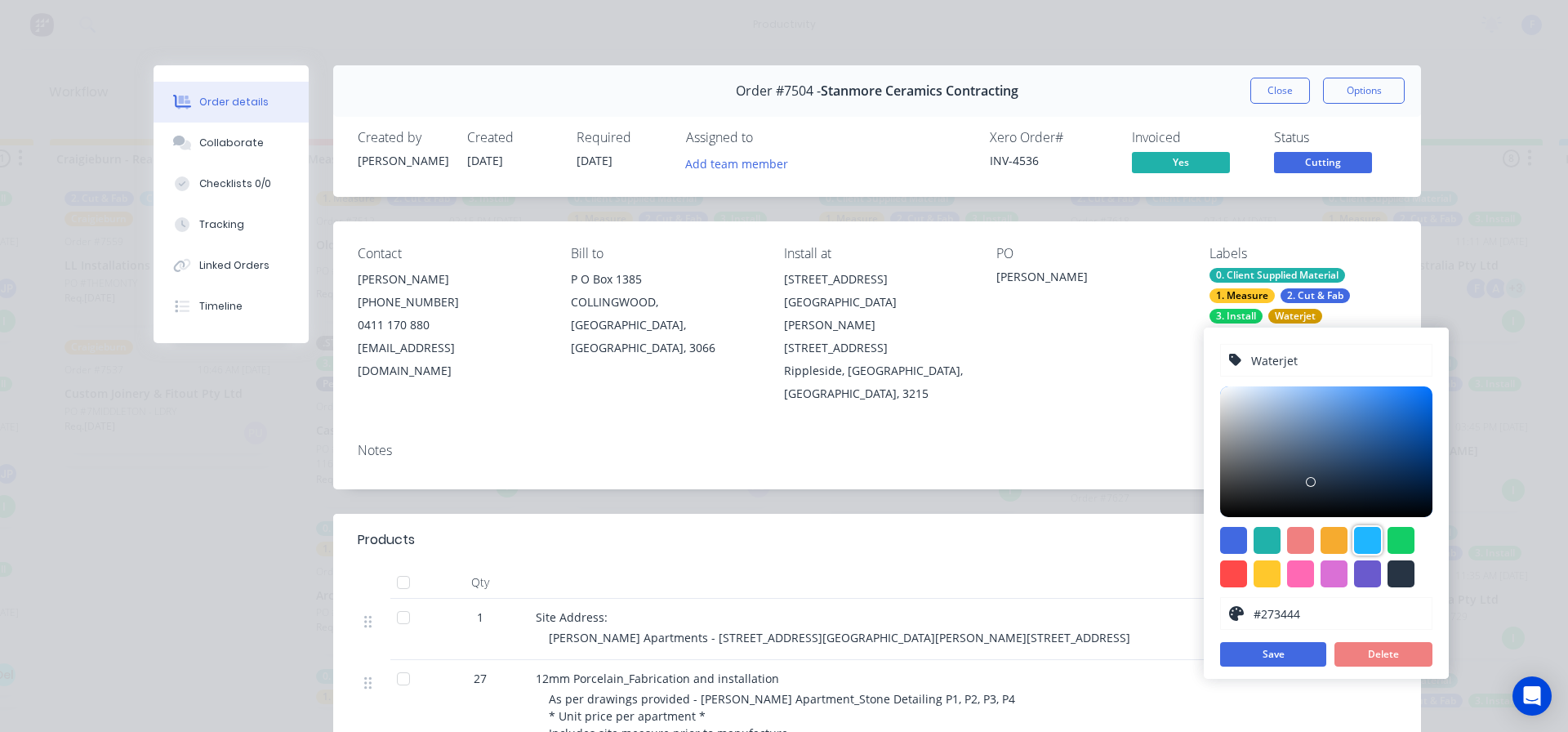
click at [1369, 531] on div at bounding box center [1368, 540] width 27 height 27
click at [1319, 539] on div at bounding box center [1327, 557] width 213 height 60
click at [1298, 544] on div at bounding box center [1301, 540] width 27 height 27
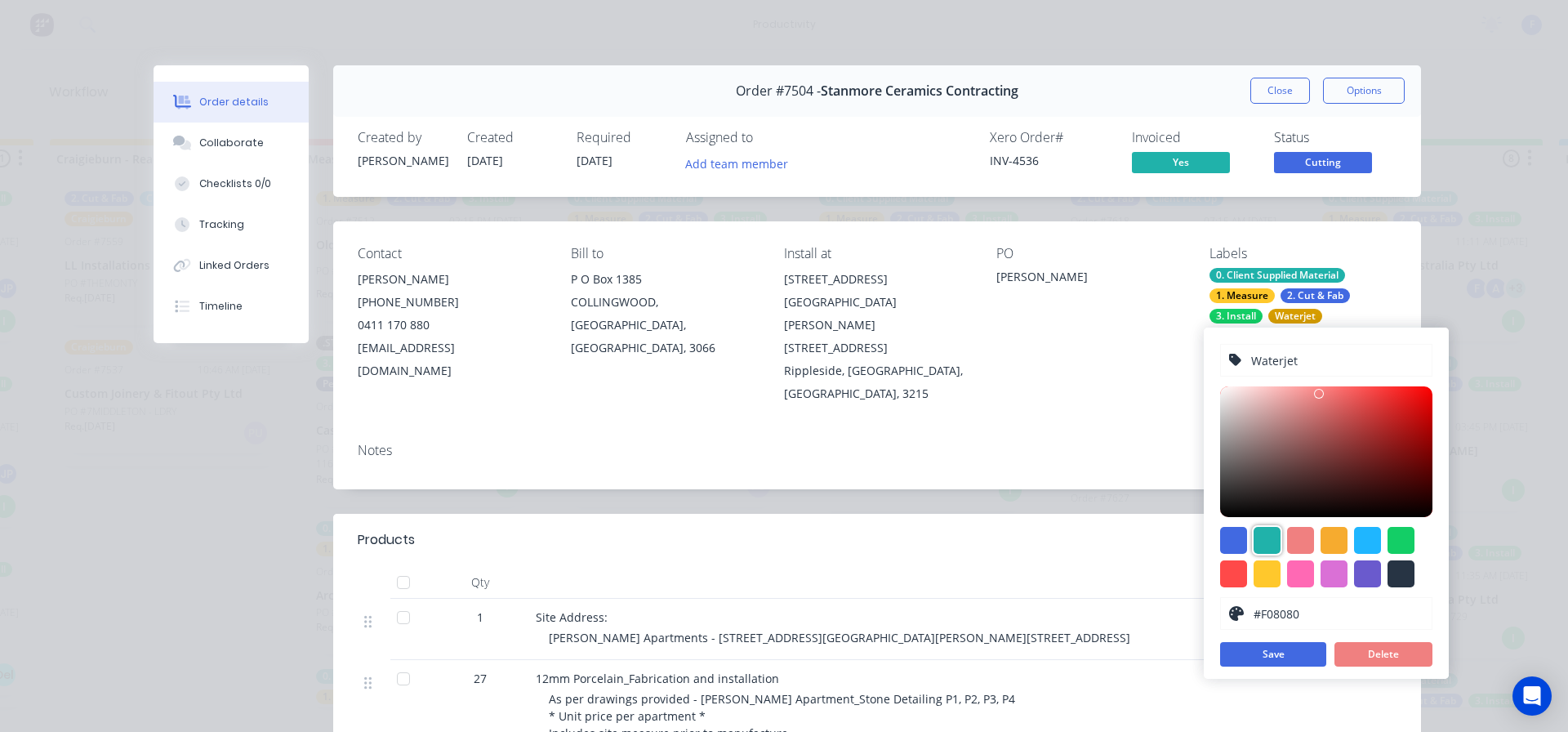
click at [1262, 551] on div at bounding box center [1267, 540] width 27 height 27
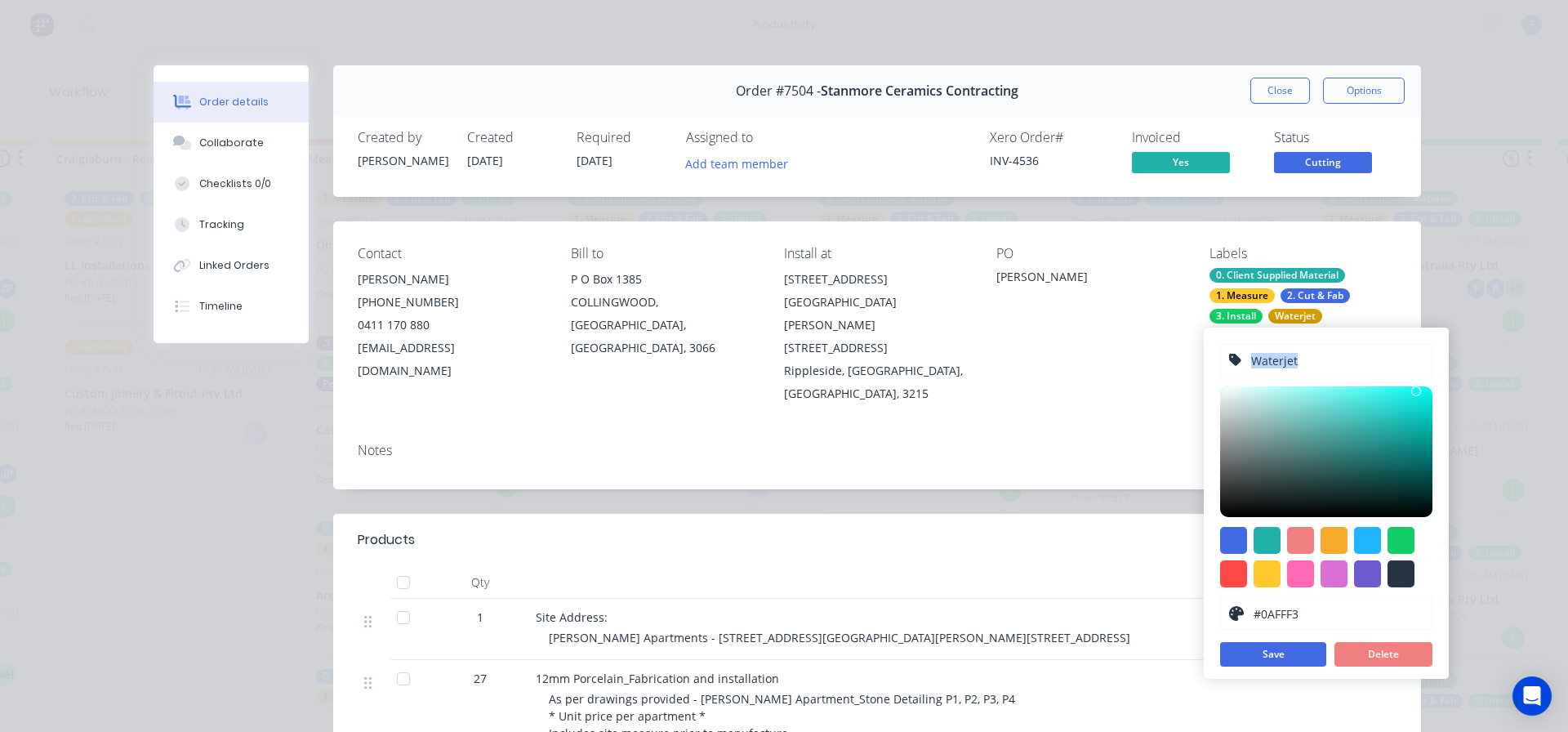
type input "#00FFF3"
drag, startPoint x: 1389, startPoint y: 423, endPoint x: 1439, endPoint y: 373, distance: 70.7
click at [1439, 373] on div "Waterjet #00FFF3 hex #00FFF3 Save Delete" at bounding box center [1326, 503] width 245 height 352
click at [1282, 649] on button "Save" at bounding box center [1273, 654] width 106 height 24
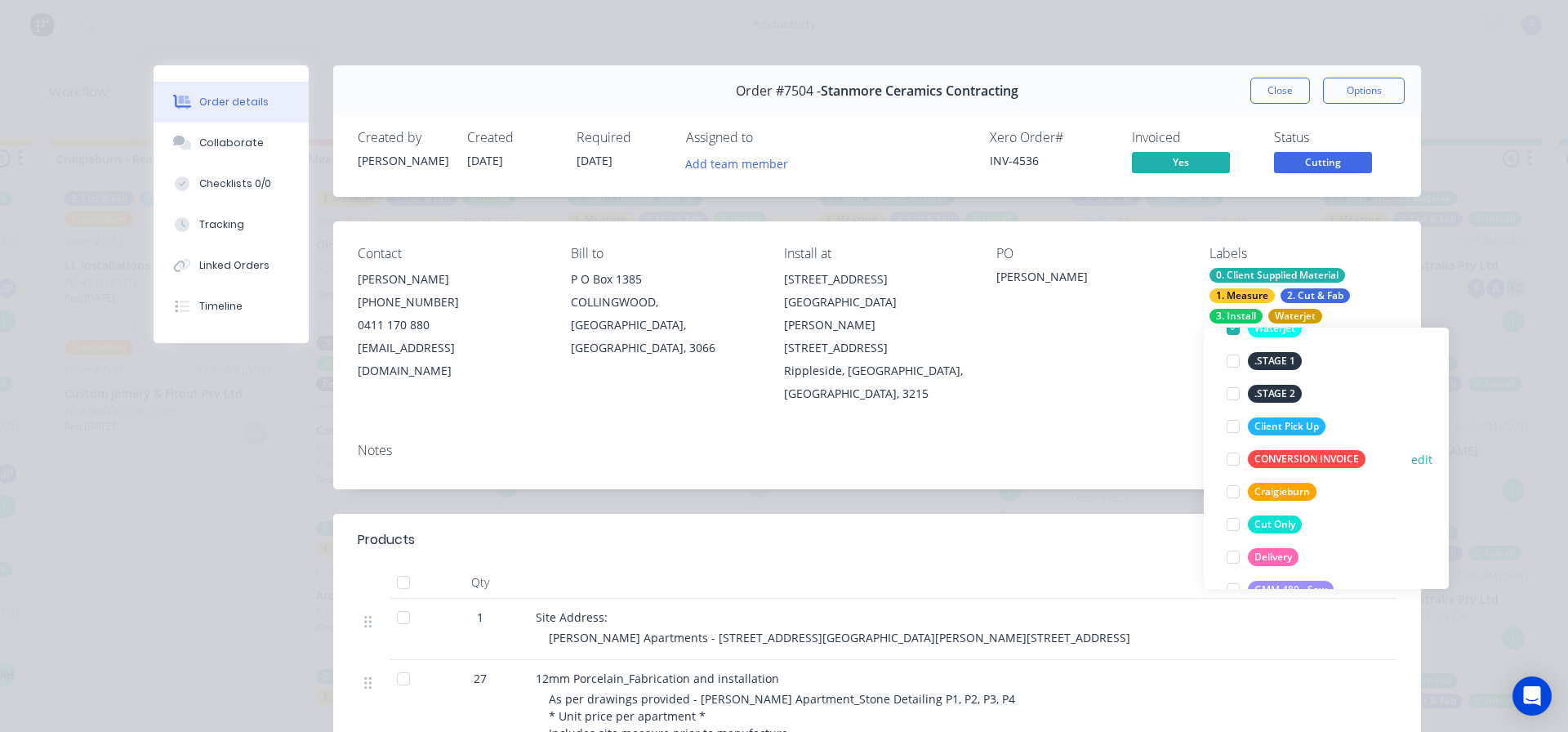
scroll to position [261, 0]
click at [1411, 522] on button "edit" at bounding box center [1421, 524] width 21 height 17
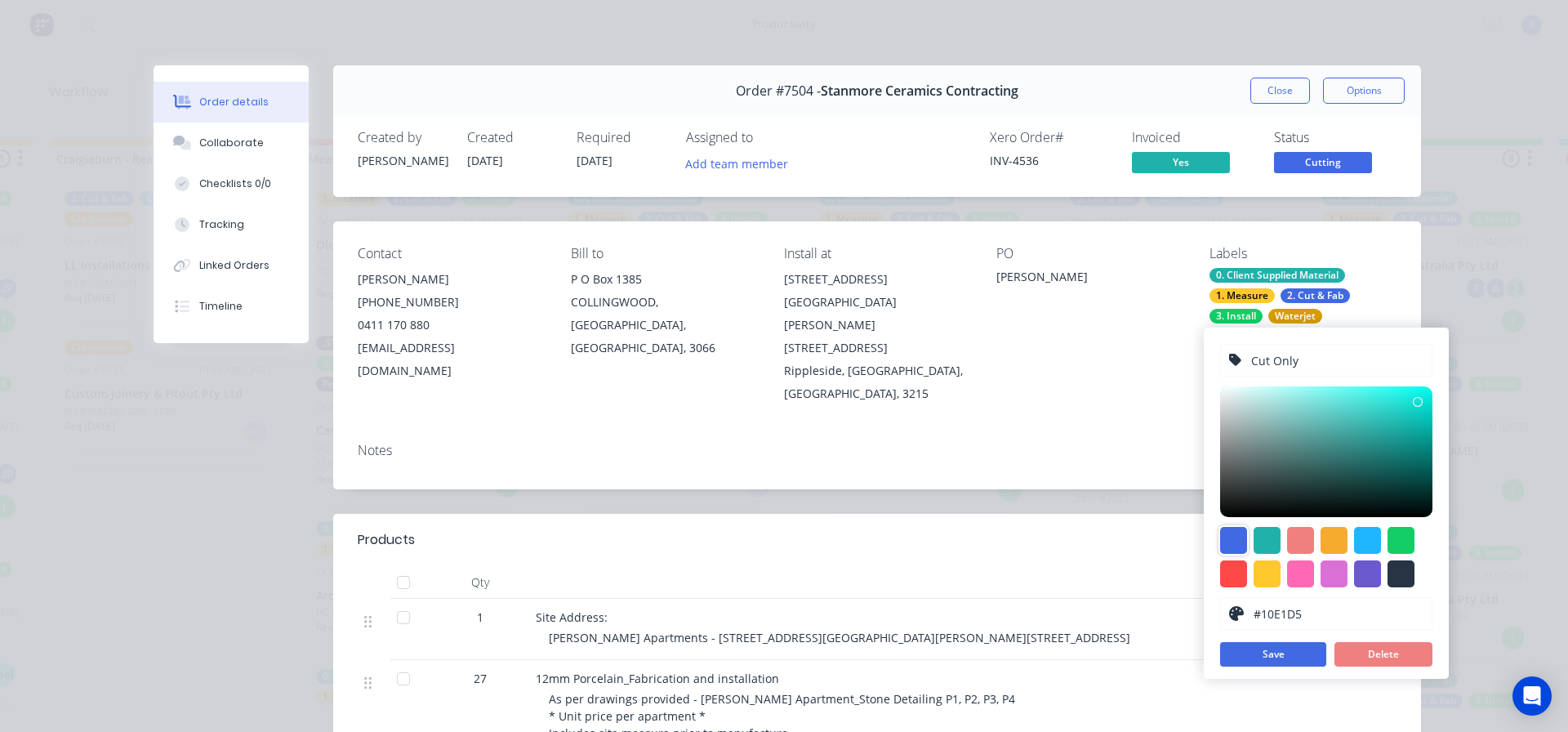
click at [1236, 541] on div at bounding box center [1234, 540] width 27 height 27
type input "#4169E1"
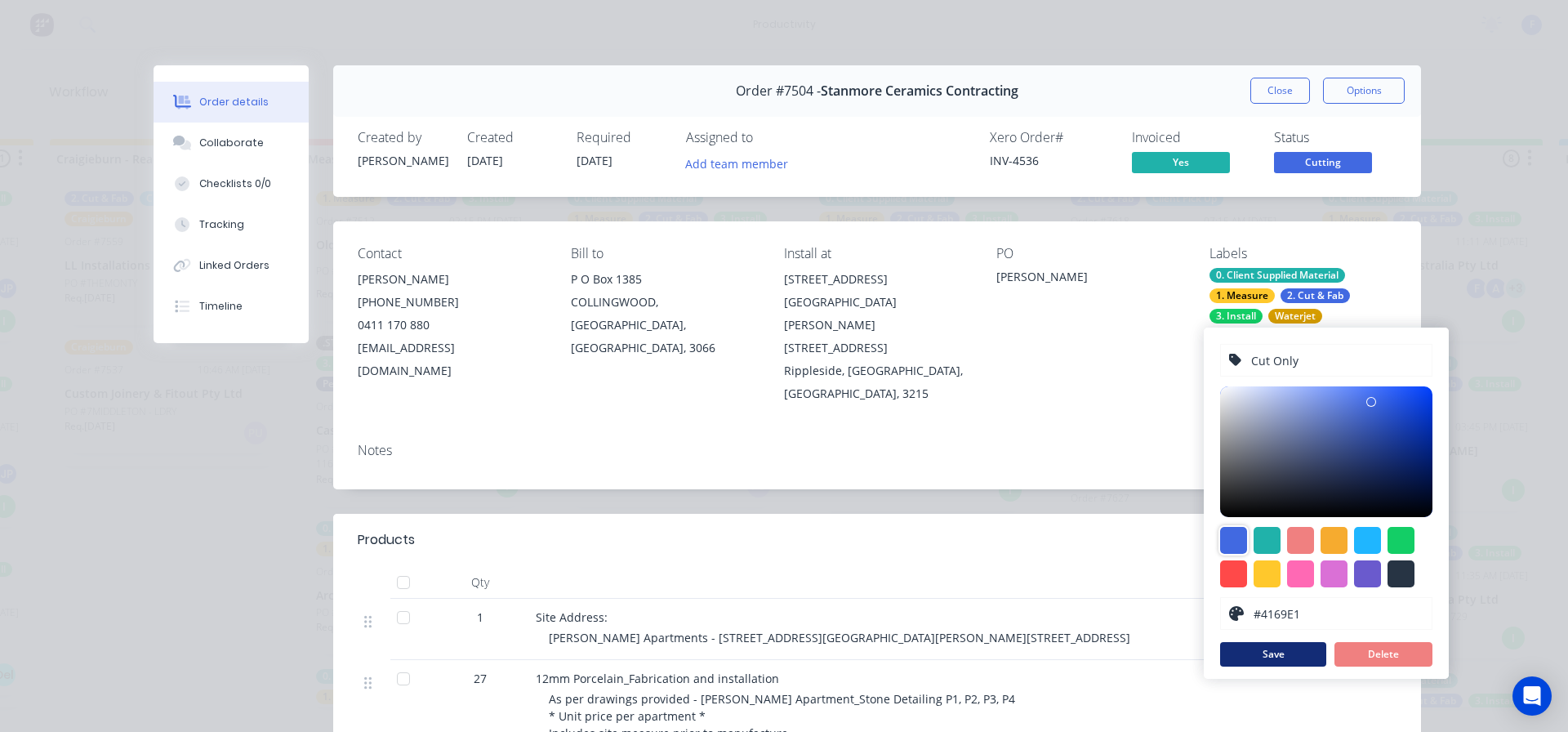
click at [1265, 652] on button "Save" at bounding box center [1273, 654] width 106 height 24
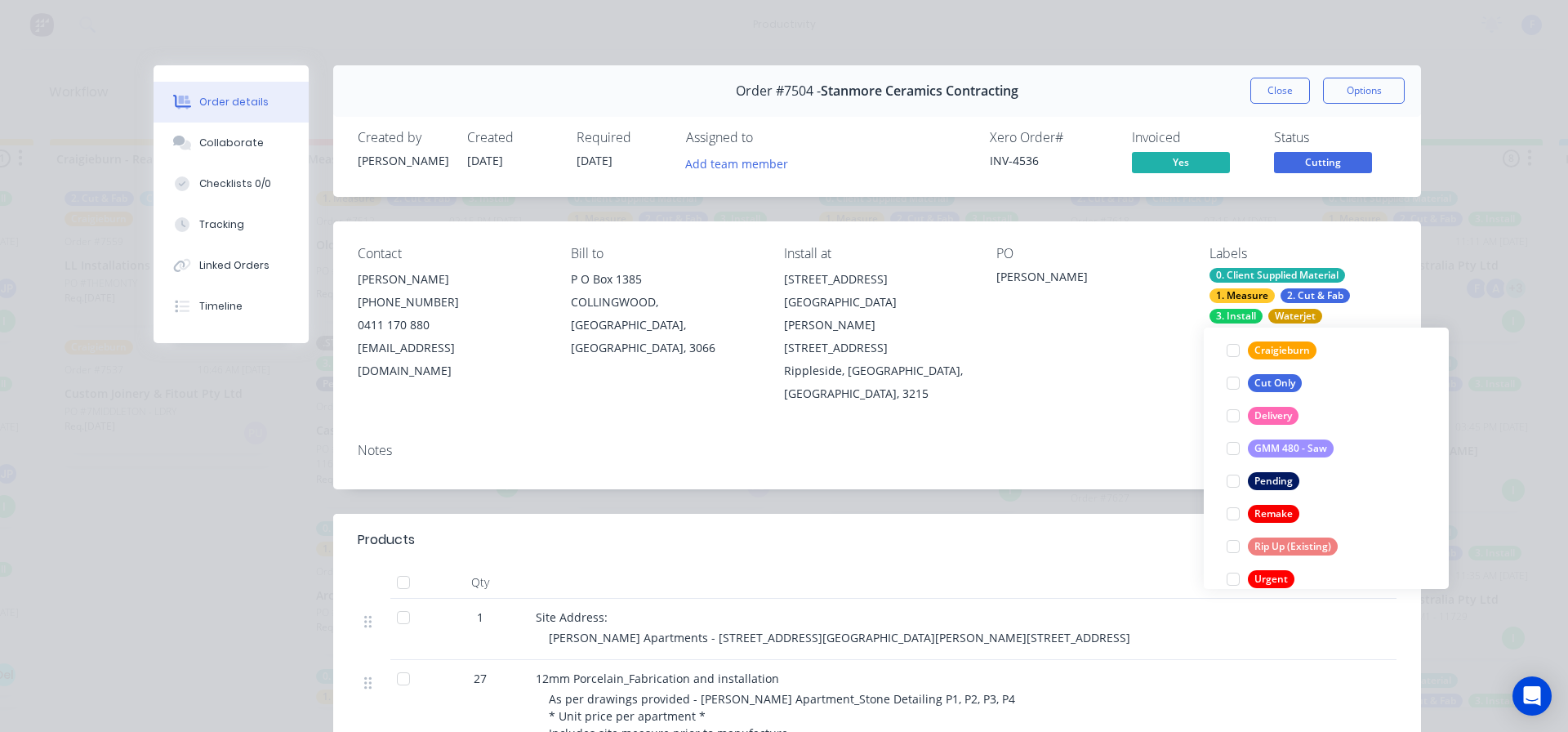
scroll to position [409, 0]
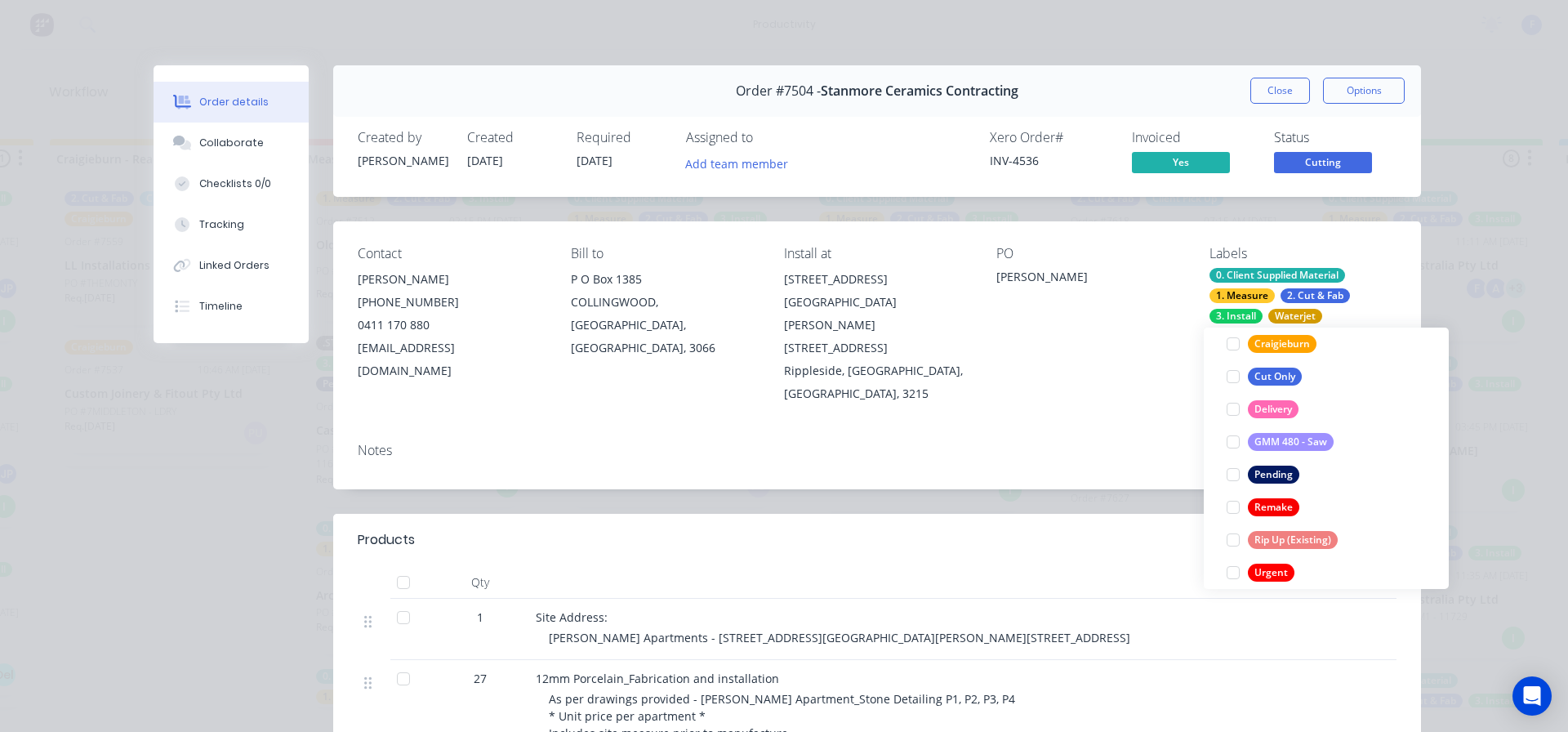
click at [1288, 106] on div "Order #7504 - Stanmore Ceramics Contracting Close Options" at bounding box center [877, 90] width 1087 height 51
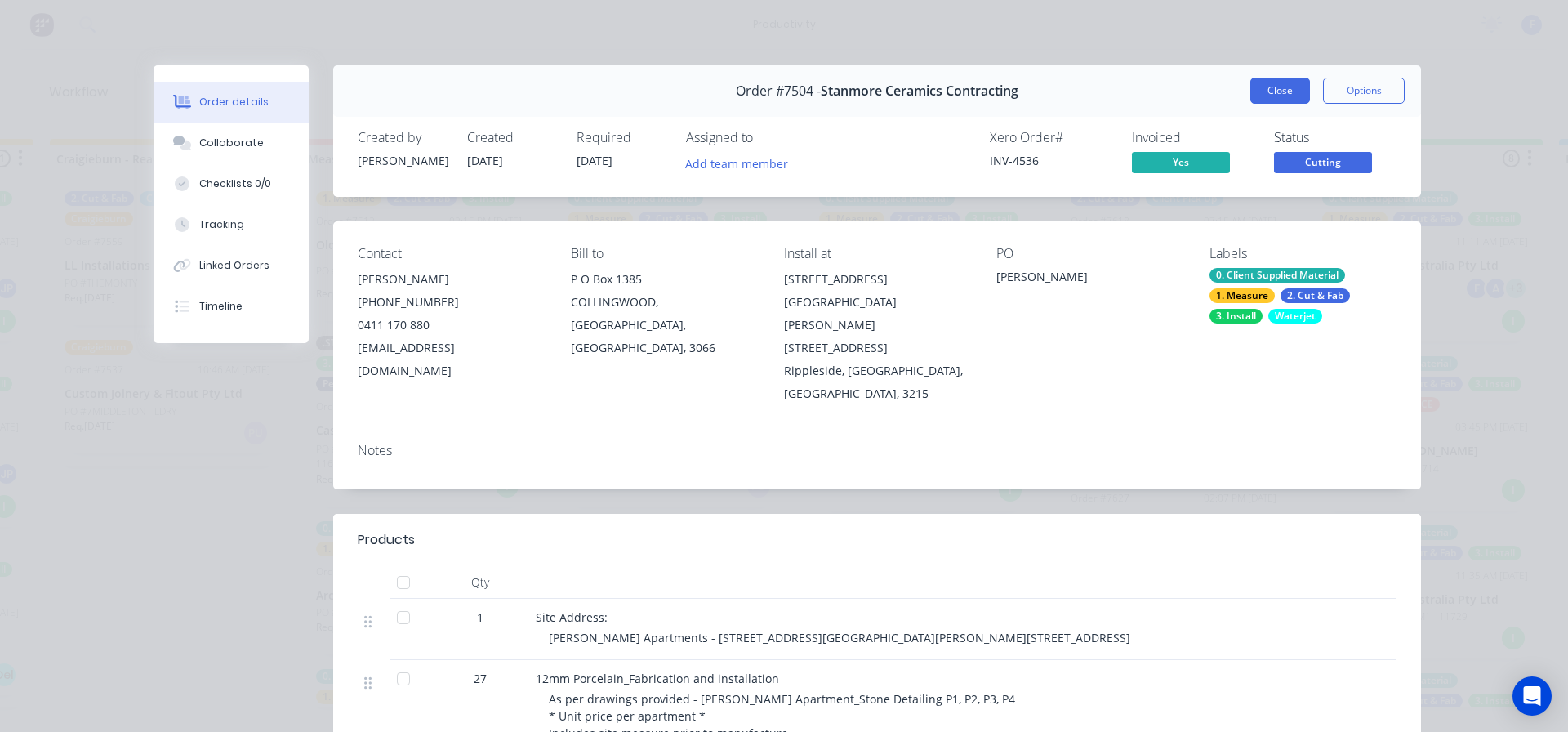
click at [1287, 90] on button "Close" at bounding box center [1280, 90] width 59 height 26
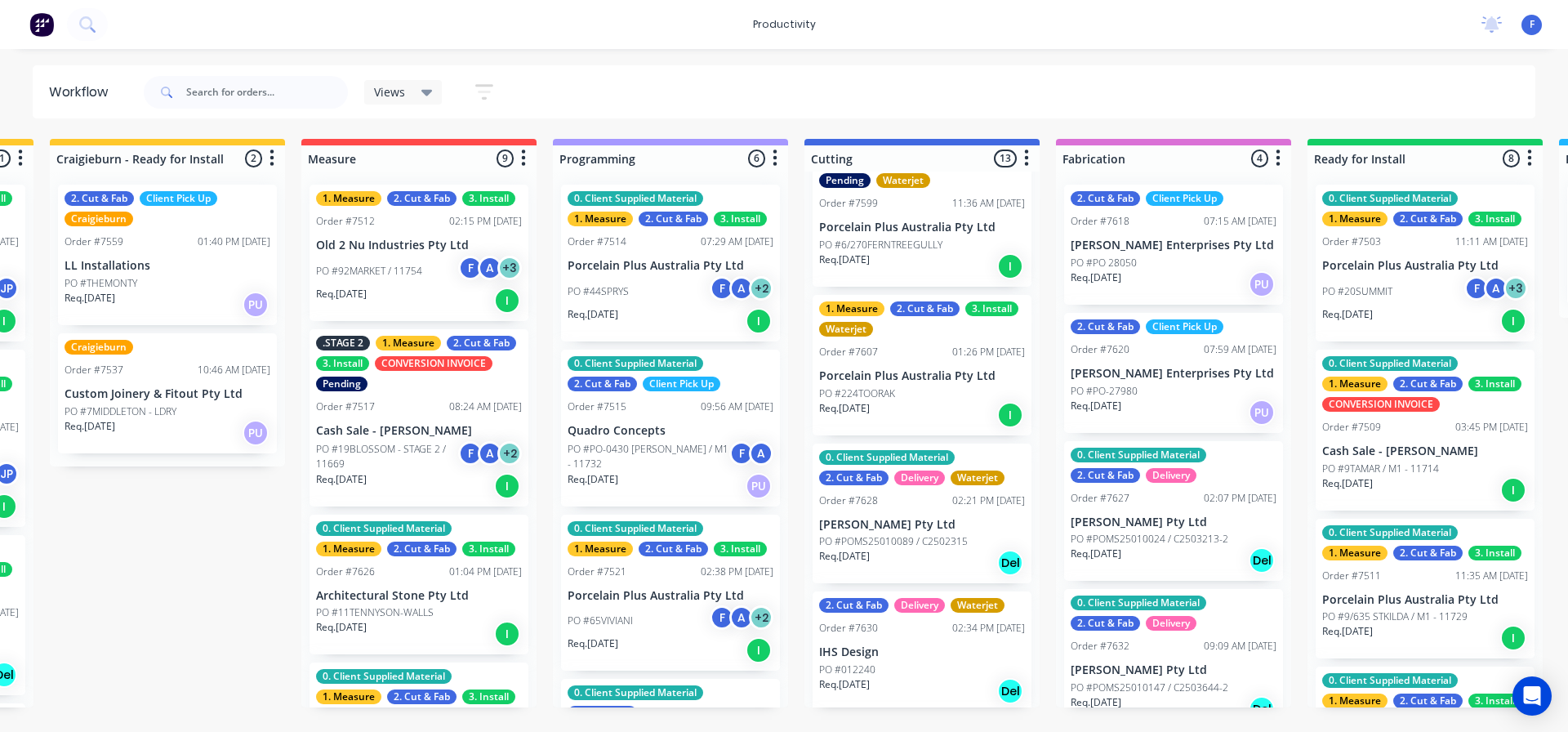
scroll to position [899, 0]
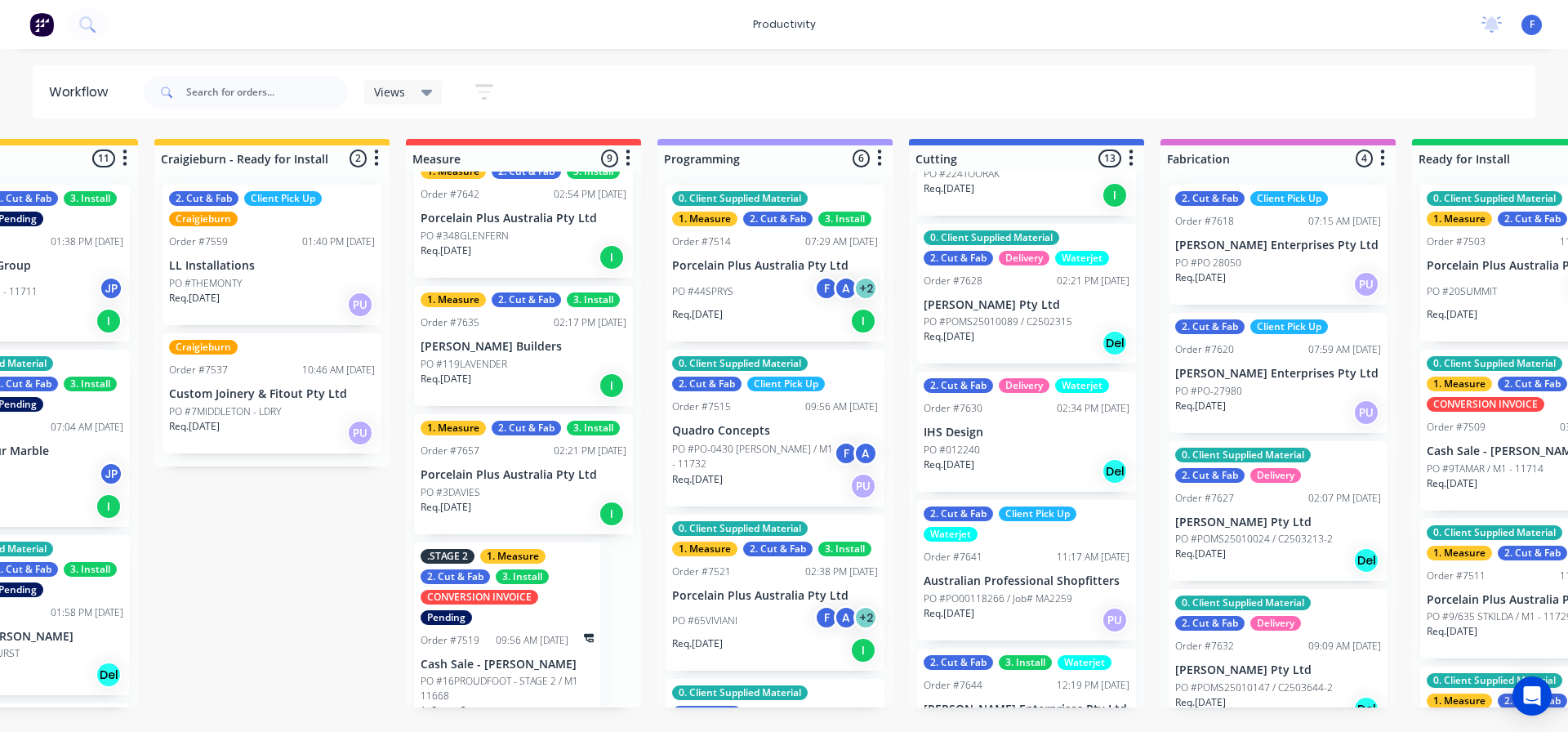
scroll to position [369, 0]
